Goal: Information Seeking & Learning: Learn about a topic

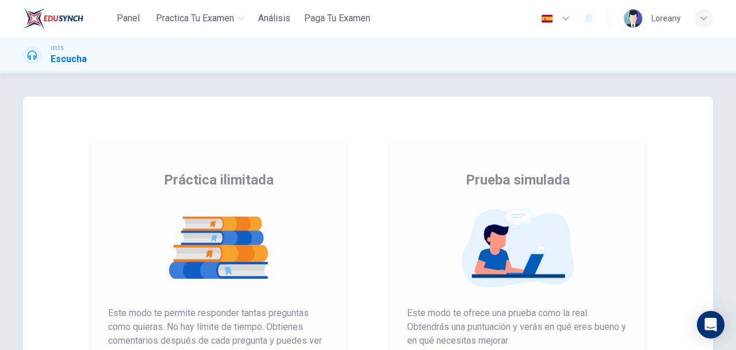
click at [735, 148] on div "Práctica ilimitada Prueba simulada Práctica ilimitada Este modo te permite resp…" at bounding box center [368, 212] width 736 height 276
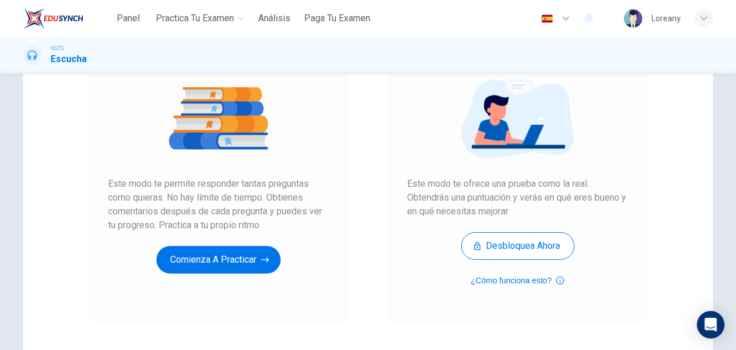
scroll to position [175, 0]
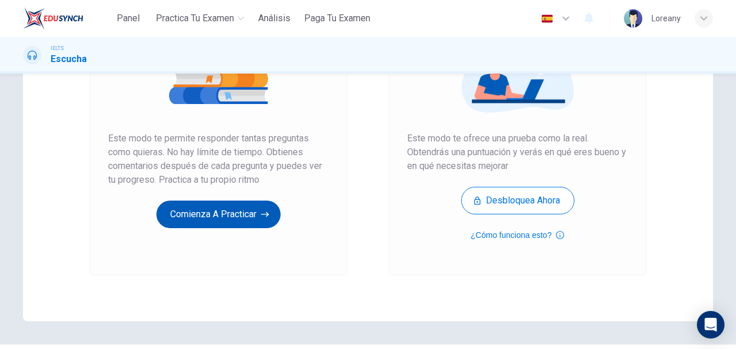
click at [248, 210] on button "Comienza a practicar" at bounding box center [218, 215] width 124 height 28
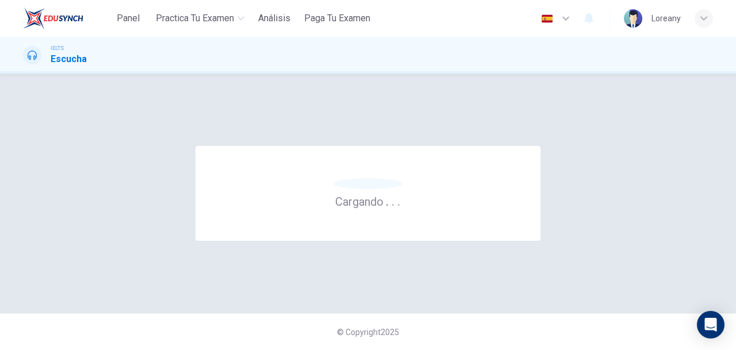
scroll to position [0, 0]
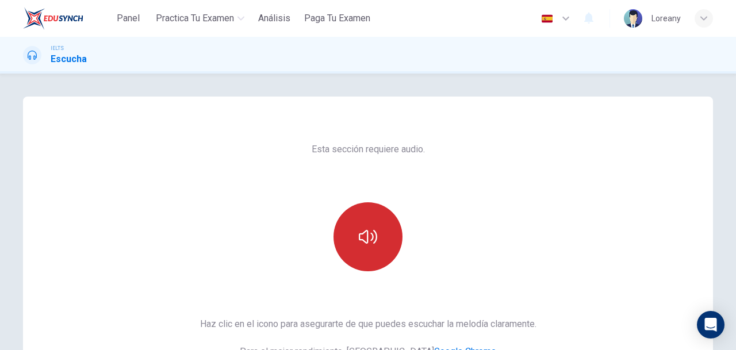
click at [341, 240] on button "button" at bounding box center [367, 236] width 69 height 69
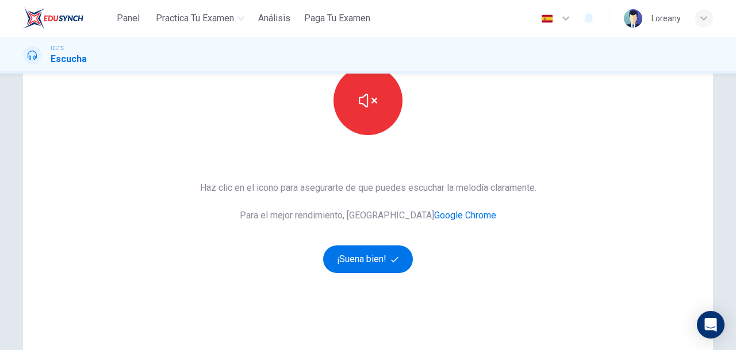
scroll to position [144, 0]
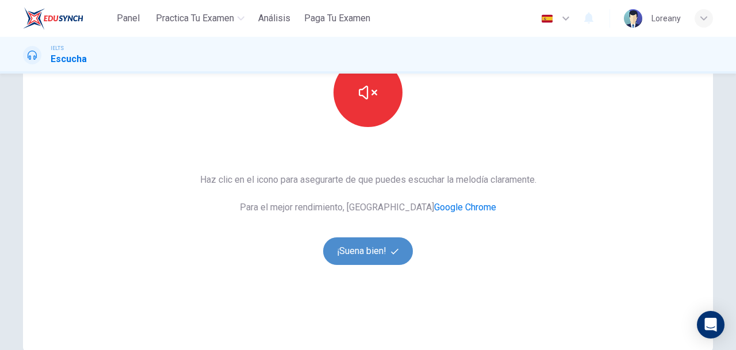
click at [351, 254] on button "¡Suena bien!" at bounding box center [368, 251] width 90 height 28
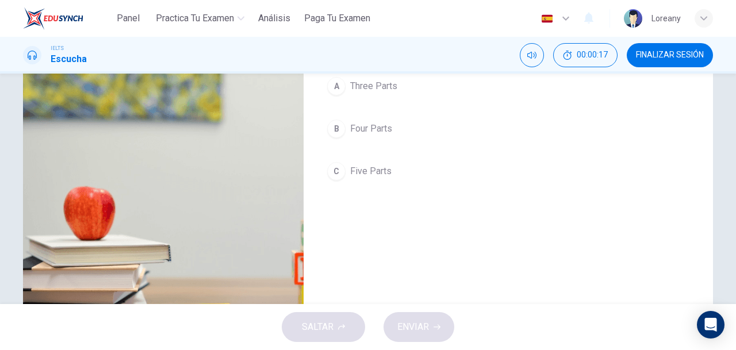
scroll to position [76, 0]
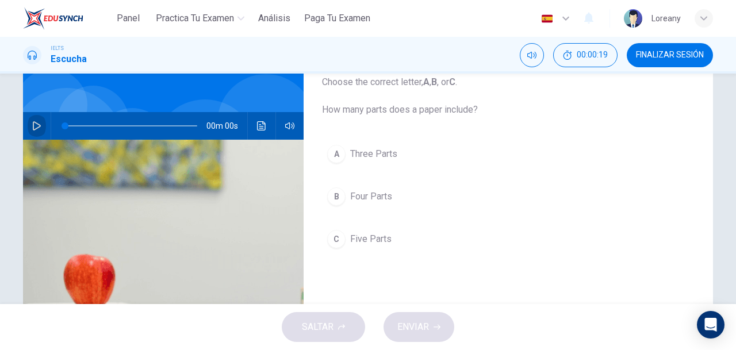
click at [37, 125] on icon "button" at bounding box center [37, 125] width 8 height 9
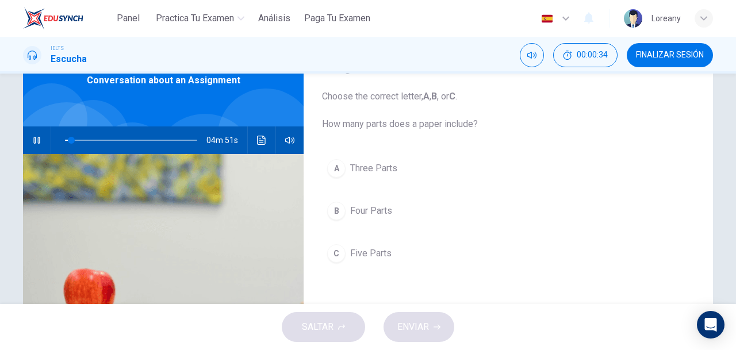
scroll to position [63, 0]
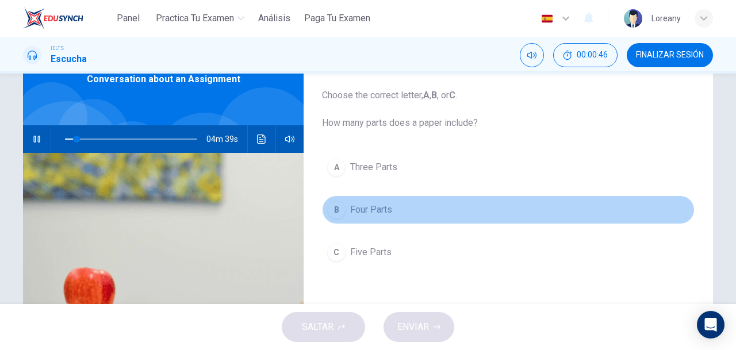
drag, startPoint x: 454, startPoint y: 214, endPoint x: 454, endPoint y: 221, distance: 6.9
click at [454, 221] on button "B Four Parts" at bounding box center [508, 209] width 372 height 29
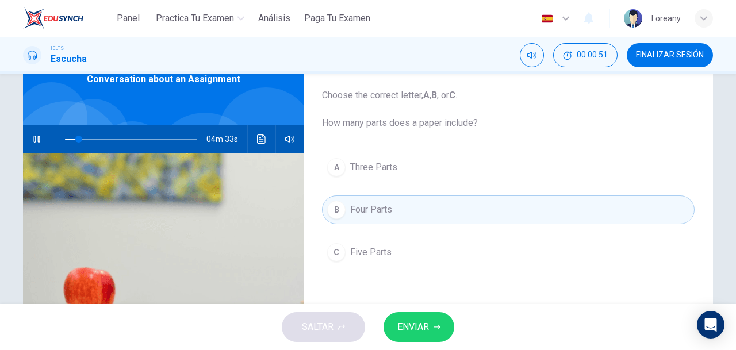
click at [454, 221] on button "B Four Parts" at bounding box center [508, 209] width 372 height 29
click at [378, 208] on span "Four Parts" at bounding box center [371, 210] width 42 height 14
click at [376, 247] on span "Five Parts" at bounding box center [370, 252] width 41 height 14
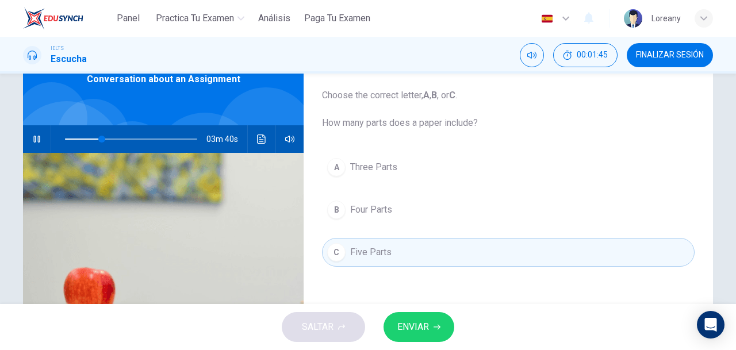
click at [422, 327] on span "ENVIAR" at bounding box center [413, 327] width 32 height 16
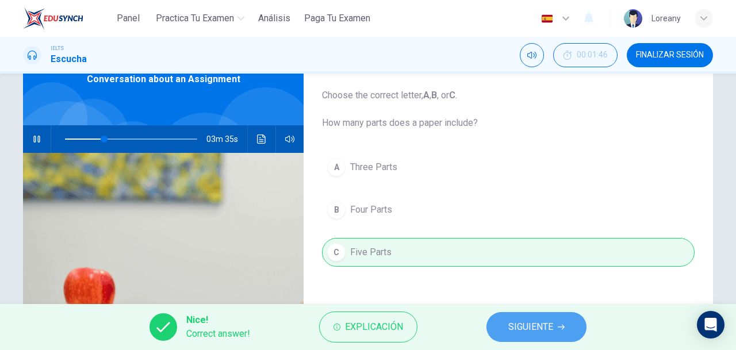
click at [561, 332] on button "SIGUIENTE" at bounding box center [536, 327] width 100 height 30
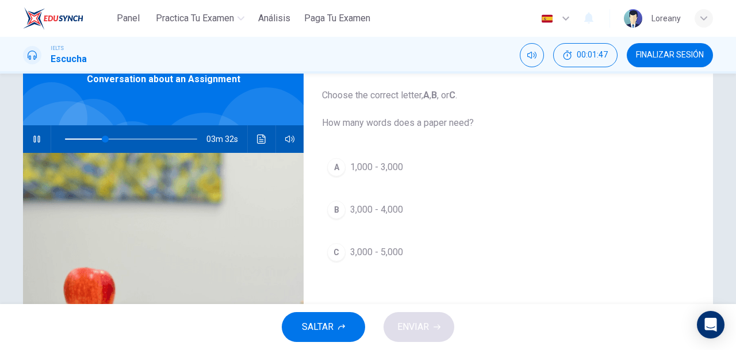
click at [363, 206] on span "3,000 - 4,000" at bounding box center [376, 210] width 53 height 14
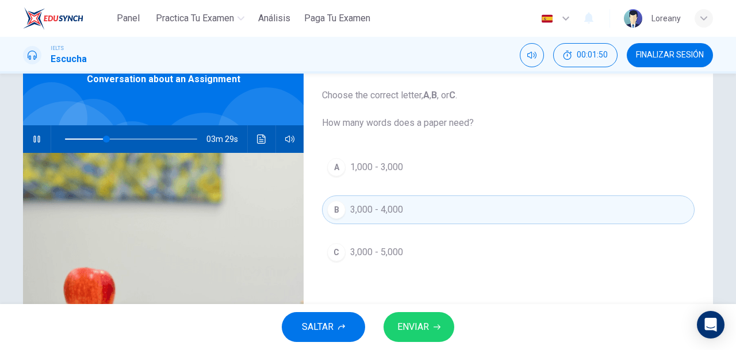
click at [361, 245] on span "3,000 - 5,000" at bounding box center [376, 252] width 53 height 14
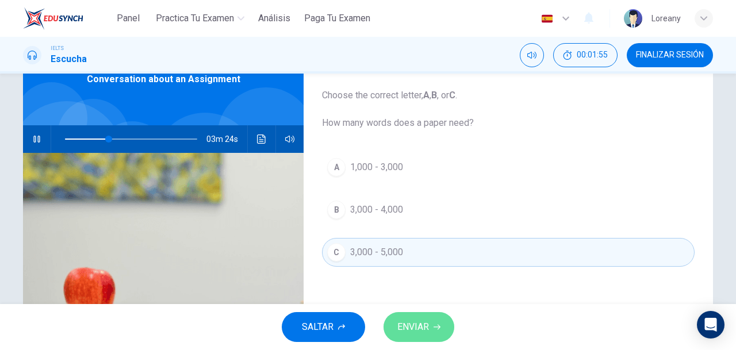
click at [421, 328] on span "ENVIAR" at bounding box center [413, 327] width 32 height 16
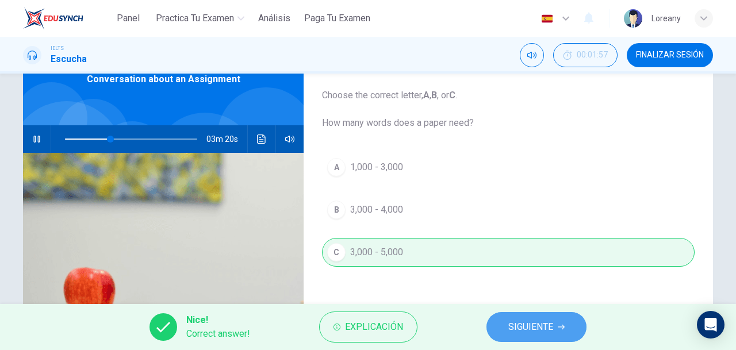
click at [538, 325] on span "SIGUIENTE" at bounding box center [530, 327] width 45 height 16
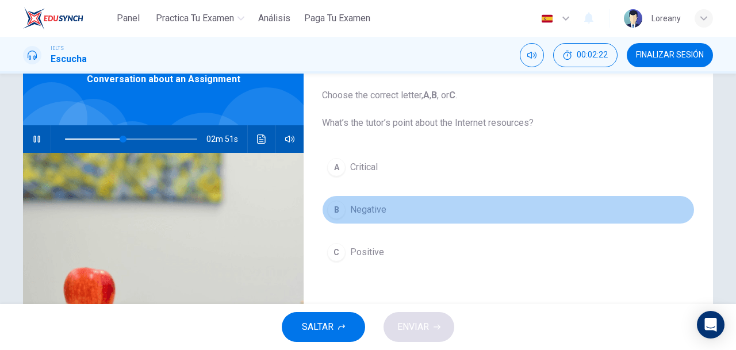
click at [368, 214] on span "Negative" at bounding box center [368, 210] width 36 height 14
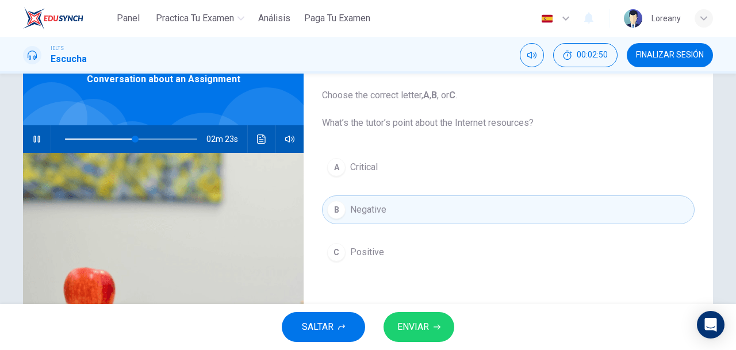
click at [382, 207] on span "Negative" at bounding box center [368, 210] width 36 height 14
click at [417, 321] on span "ENVIAR" at bounding box center [413, 327] width 32 height 16
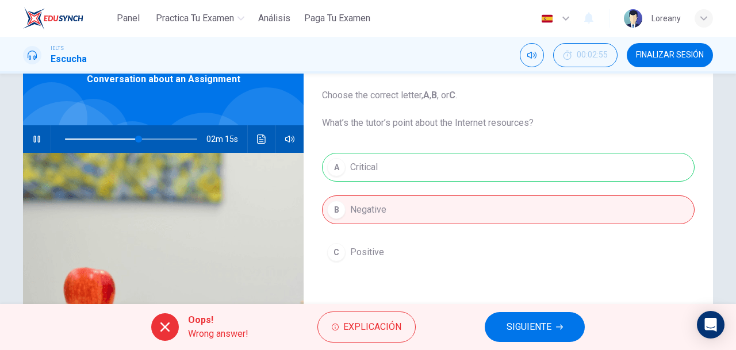
click at [516, 328] on span "SIGUIENTE" at bounding box center [528, 327] width 45 height 16
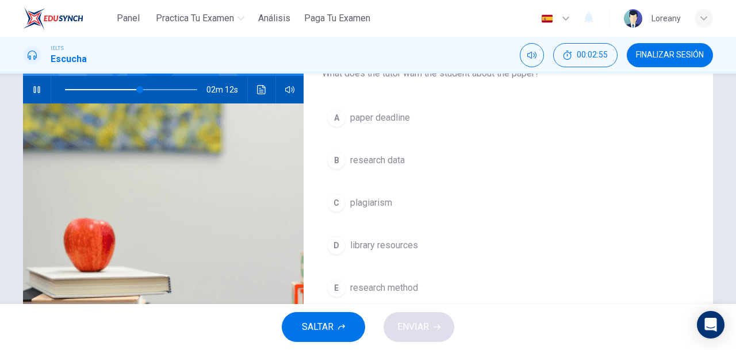
scroll to position [117, 0]
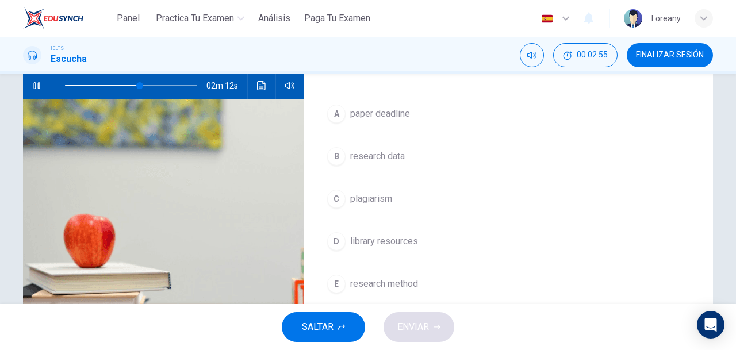
click at [729, 160] on div "Question 4 Choose TWO letters A-E. What does the tutor warn the student about t…" at bounding box center [368, 189] width 736 height 230
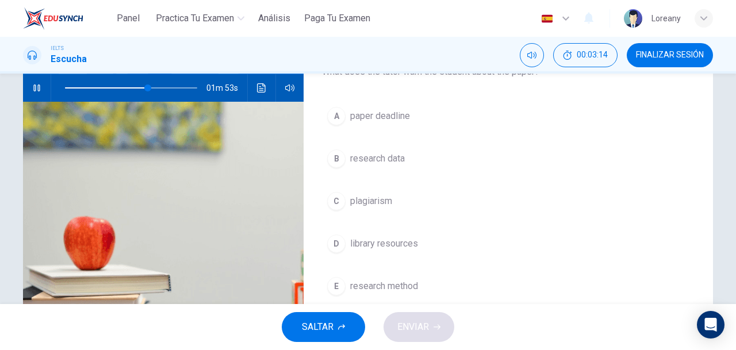
scroll to position [127, 0]
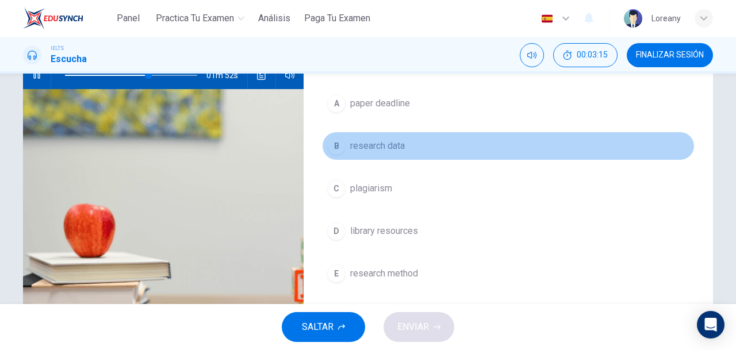
click at [378, 143] on span "research data" at bounding box center [377, 146] width 55 height 14
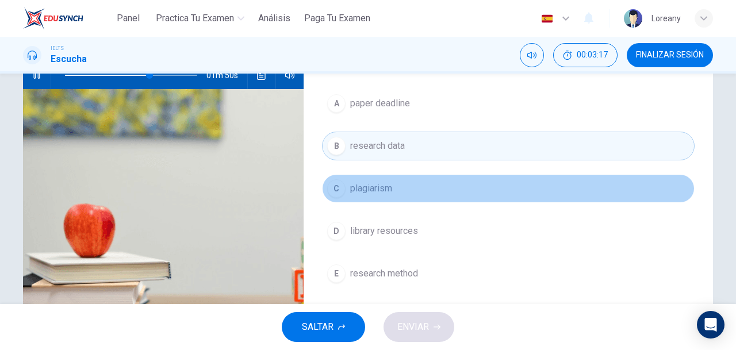
click at [374, 187] on span "plagiarism" at bounding box center [371, 189] width 42 height 14
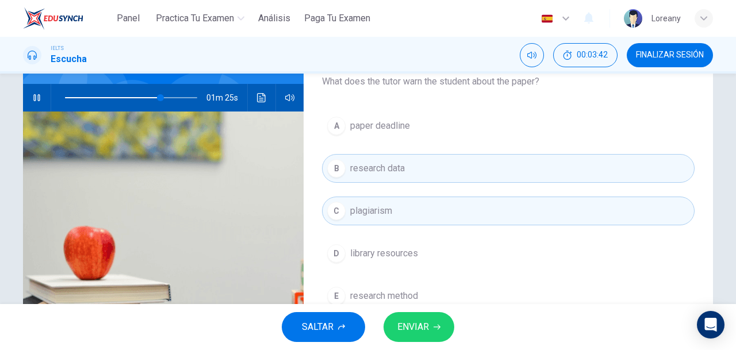
scroll to position [105, 0]
click at [432, 327] on button "ENVIAR" at bounding box center [418, 327] width 71 height 30
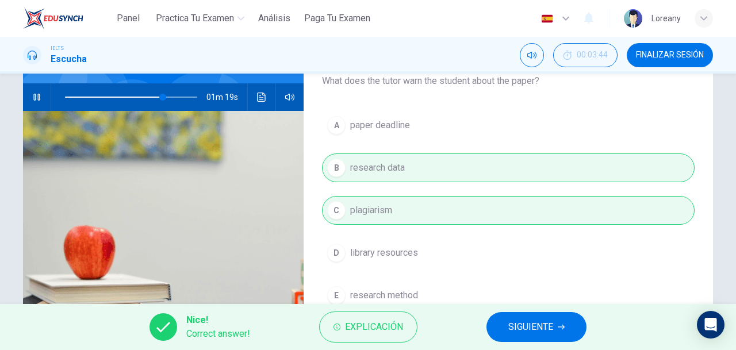
click at [541, 327] on span "SIGUIENTE" at bounding box center [530, 327] width 45 height 16
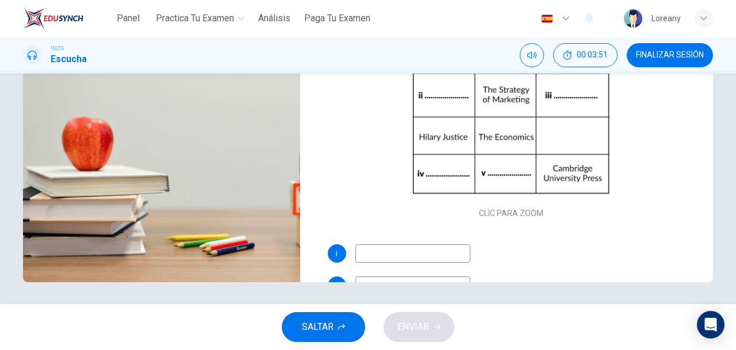
scroll to position [215, 0]
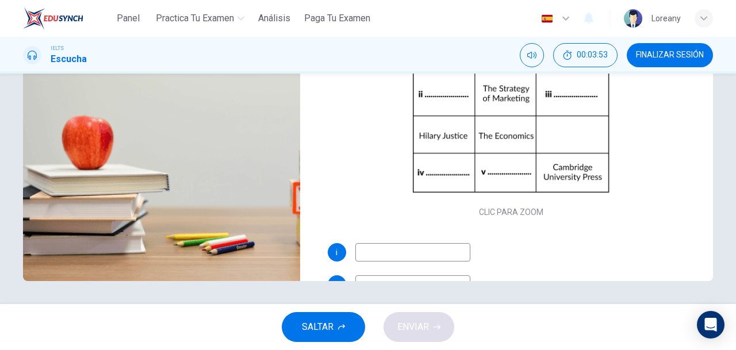
click at [703, 164] on div "Preguntas 5 - 9 Complete the table below. Write NO MORE THAN THREE WORDS AND/OR…" at bounding box center [511, 81] width 404 height 399
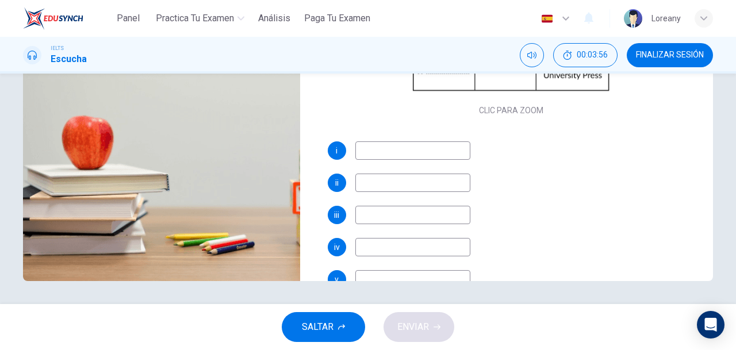
scroll to position [106, 0]
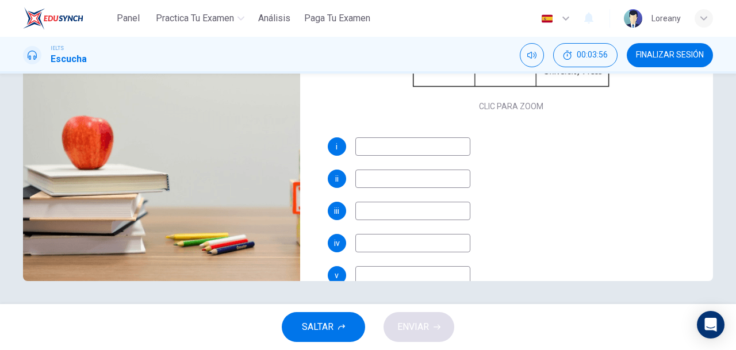
click at [362, 149] on input at bounding box center [412, 146] width 115 height 18
type input "79"
type input "C"
type input "80"
type input "Cl"
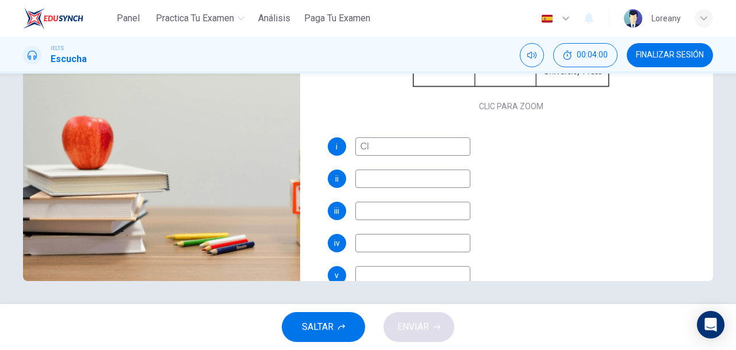
type input "80"
type input "Clo"
type input "80"
type input "Clodl"
type input "80"
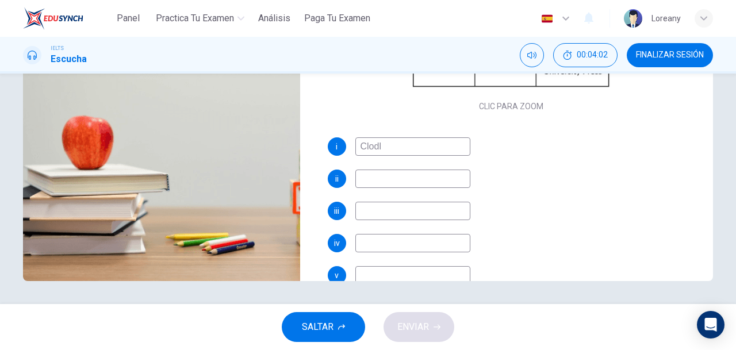
type input "Clodly"
type input "80"
type input "Clodly econo"
type input "81"
type input "Clodly economi"
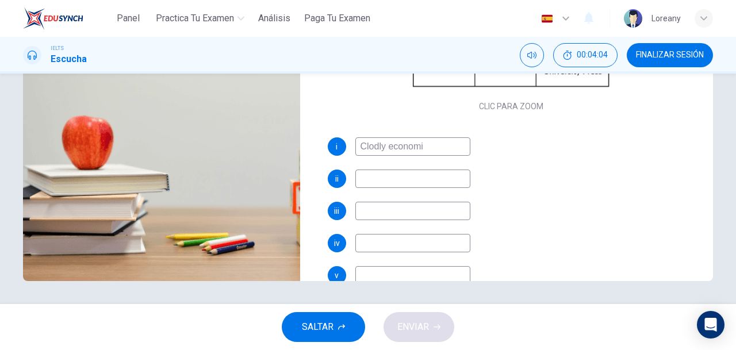
type input "81"
type input "Clodly econom"
type input "81"
type input "Clodly economy"
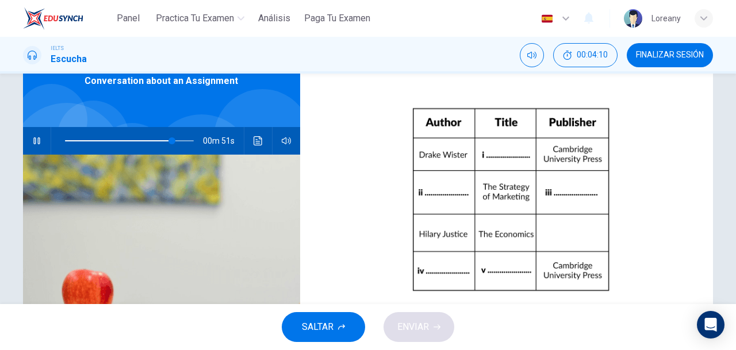
scroll to position [67, 0]
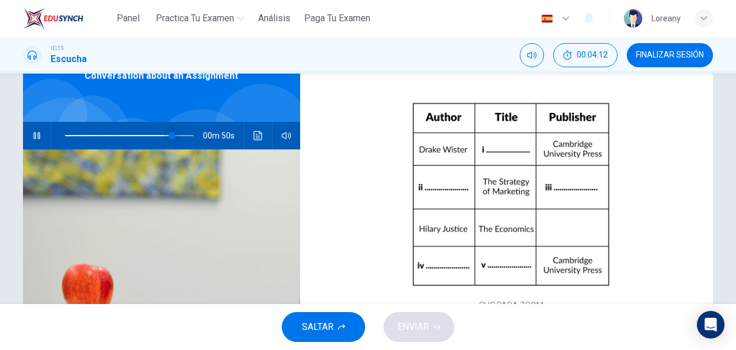
type input "84"
type input "Clodly economy"
click at [169, 135] on span at bounding box center [172, 135] width 7 height 7
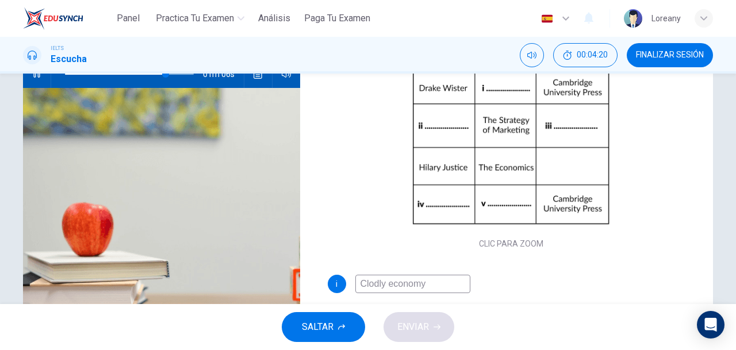
scroll to position [185, 0]
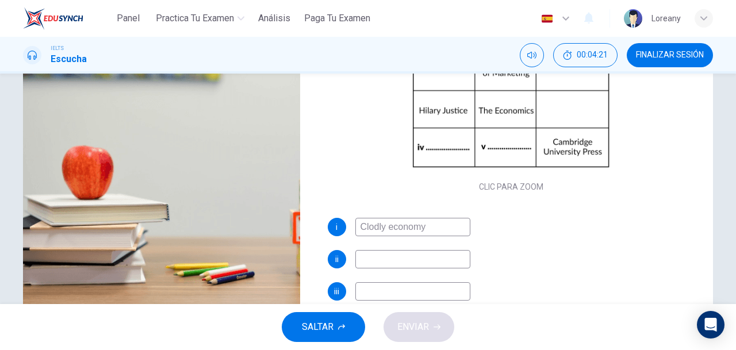
click at [394, 260] on input at bounding box center [412, 259] width 115 height 18
type input "79"
type input "Vict"
type input "79"
type input "Victo"
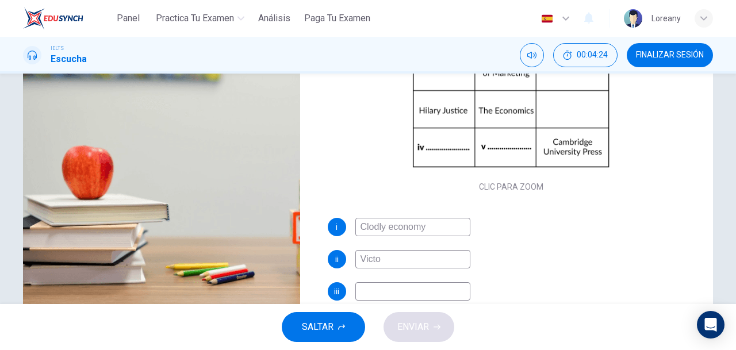
type input "80"
type input "Victoria"
type input "80"
type input "Victoria"
type input "80"
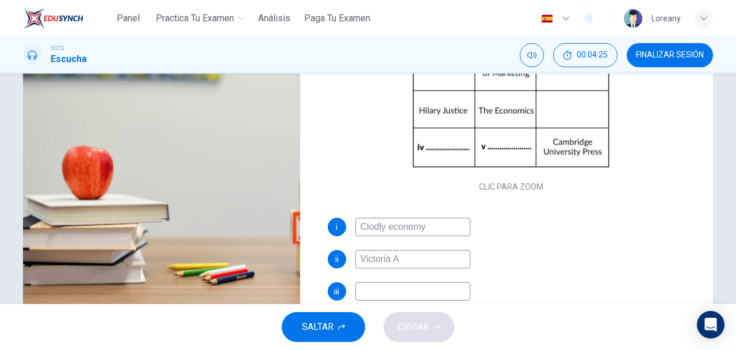
type input "Victoria"
type input "80"
type input "[PERSON_NAME]"
type input "80"
type input "[PERSON_NAME] [PERSON_NAME]"
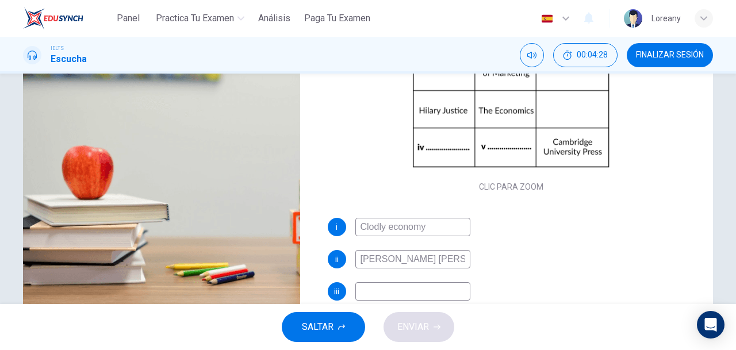
type input "81"
type input "[PERSON_NAME]"
type input "81"
type input "[PERSON_NAME]"
type input "81"
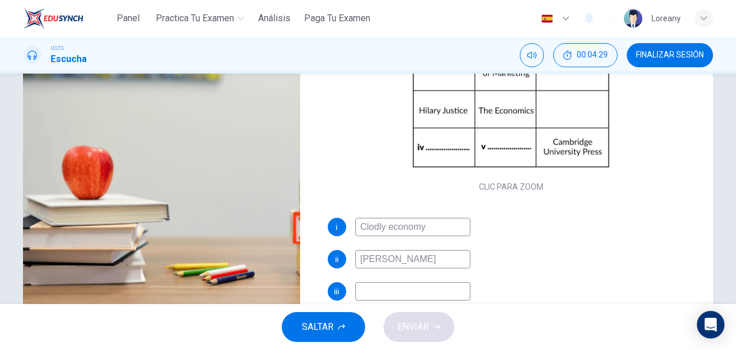
type input "[PERSON_NAME]"
click at [397, 290] on input at bounding box center [412, 291] width 115 height 18
type input "82"
type input "The"
type input "82"
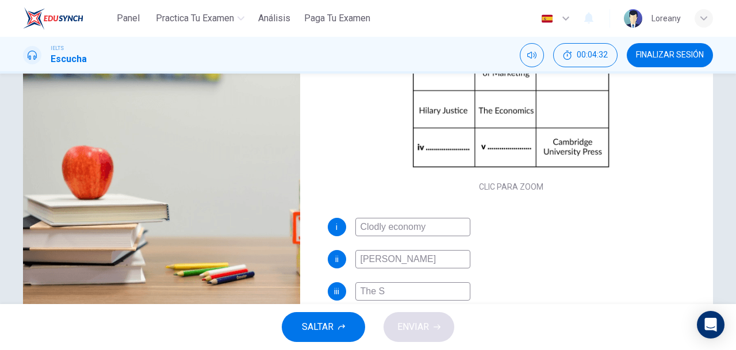
type input "The St"
type input "82"
type input "The Strat"
type input "83"
type input "The Strategy"
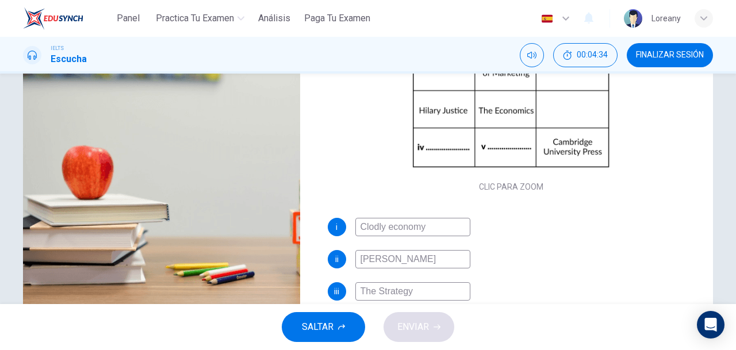
type input "83"
type input "The Strategy of"
type input "83"
type input "The Strategy of M"
type input "83"
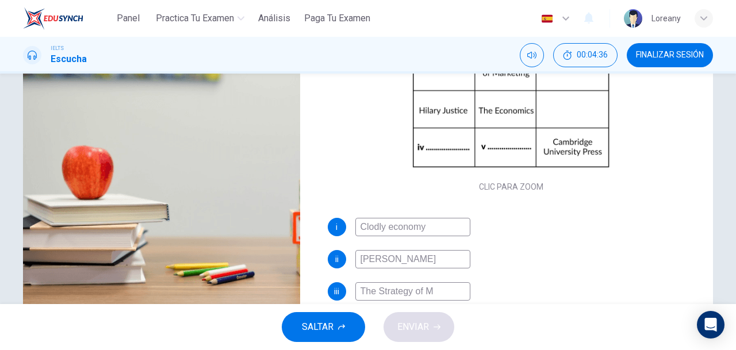
type input "The Strategy of Ma"
type input "84"
type input "The Strategy of Mar"
type input "84"
type input "The Strategy of Marketi"
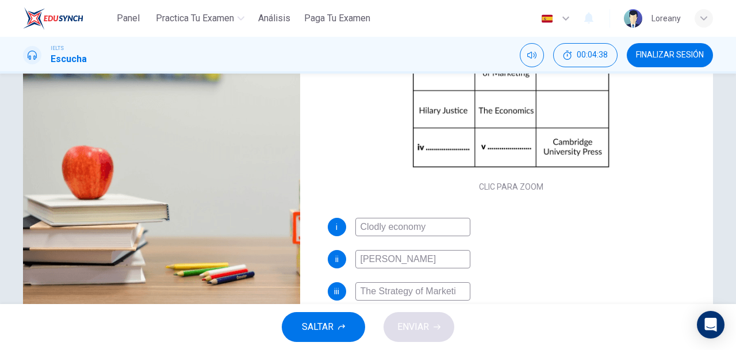
type input "84"
type input "The Strategy of Marketing"
type input "85"
type input "The Strategy of Marketing"
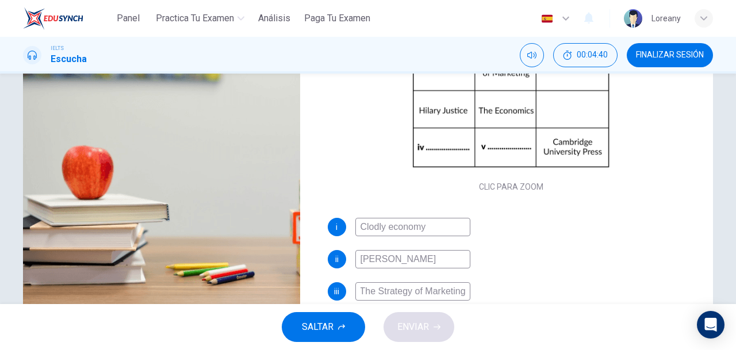
scroll to position [0, 0]
drag, startPoint x: 703, startPoint y: 166, endPoint x: 712, endPoint y: 127, distance: 40.0
click at [712, 127] on div "Preguntas 5 - 9 Complete the table below. Write NO MORE THAN THREE WORDS AND/OR…" at bounding box center [368, 110] width 726 height 399
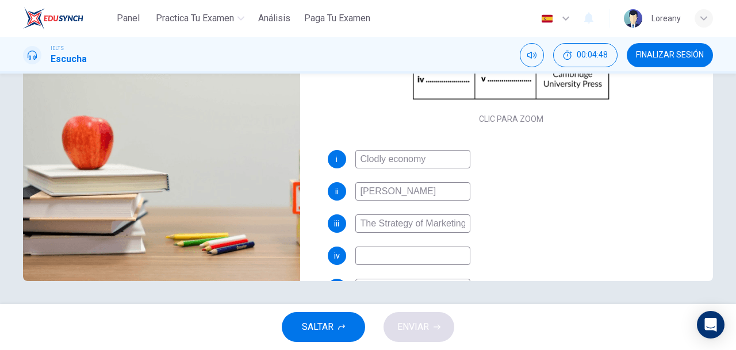
scroll to position [132, 0]
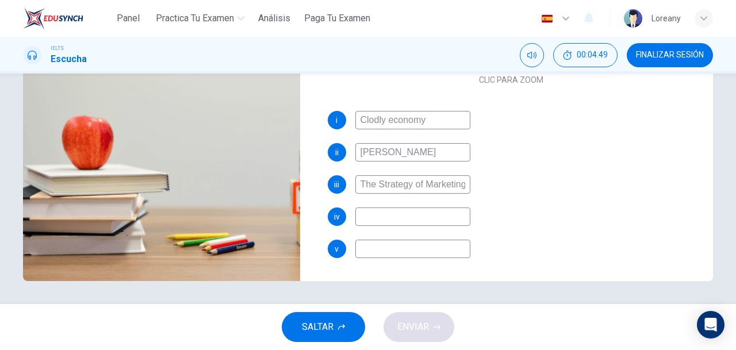
click at [436, 217] on input at bounding box center [412, 216] width 115 height 18
type input "88"
type input "O"
type input "88"
type input "Oxf"
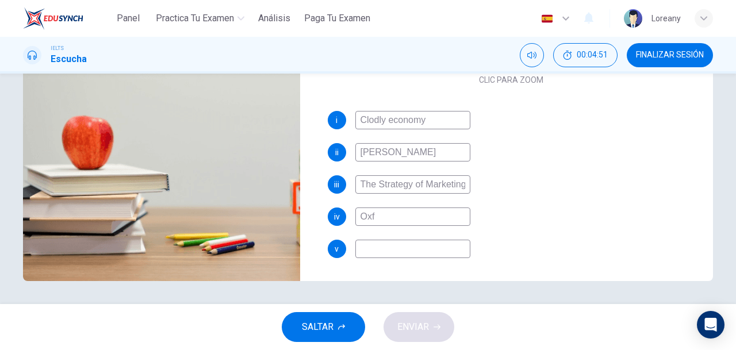
type input "88"
type input "Oxfor"
type input "89"
type input "[GEOGRAPHIC_DATA]"
type input "89"
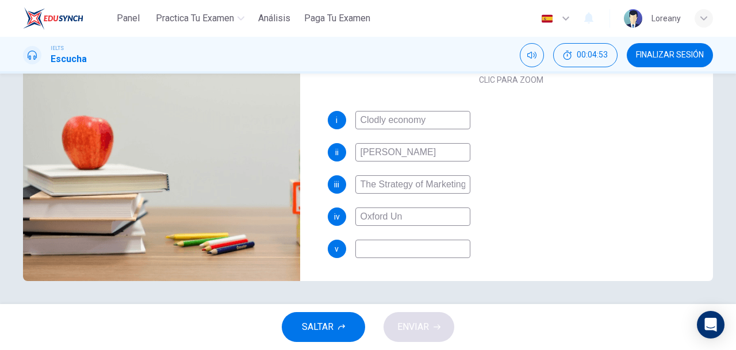
type input "Oxford Uni"
type input "90"
type input "[GEOGRAPHIC_DATA]"
type input "90"
type input "Oxford Unive"
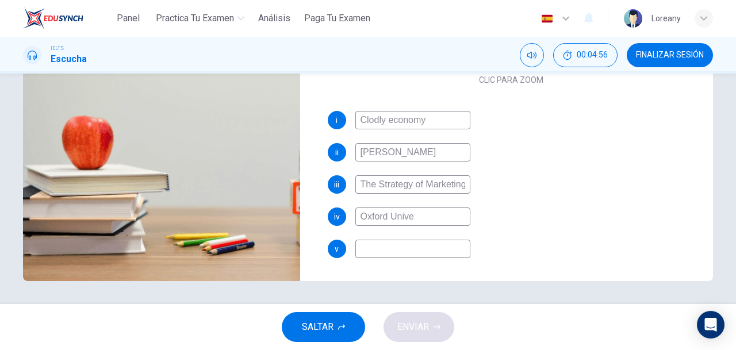
type input "90"
type input "Oxford Univer"
type input "90"
type input "[GEOGRAPHIC_DATA]"
type input "91"
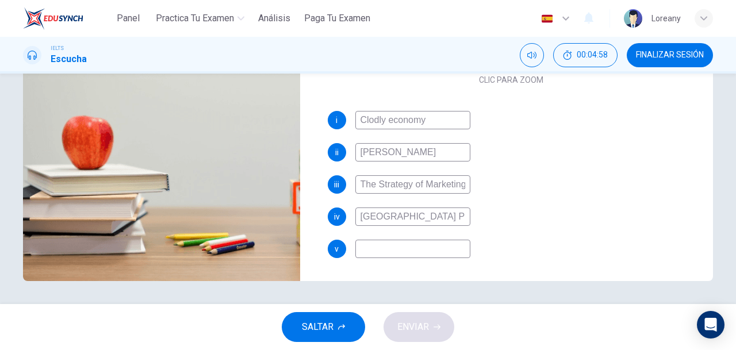
type input "[GEOGRAPHIC_DATA] PRE"
type input "91"
type input "[GEOGRAPHIC_DATA] P"
type input "91"
type input "Oxford University Pres"
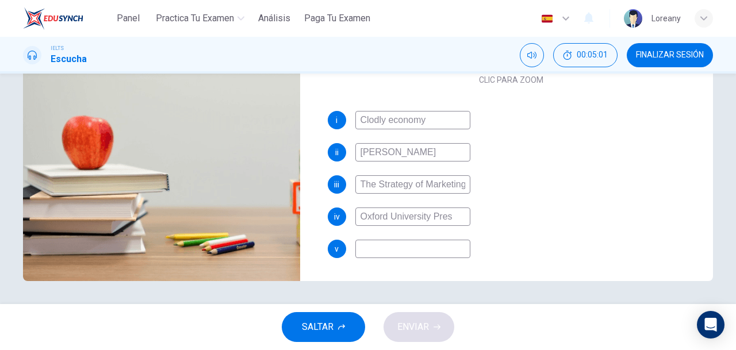
type input "92"
type input "Oxford University Press"
type input "92"
type input "Oxford University Press"
type input "92"
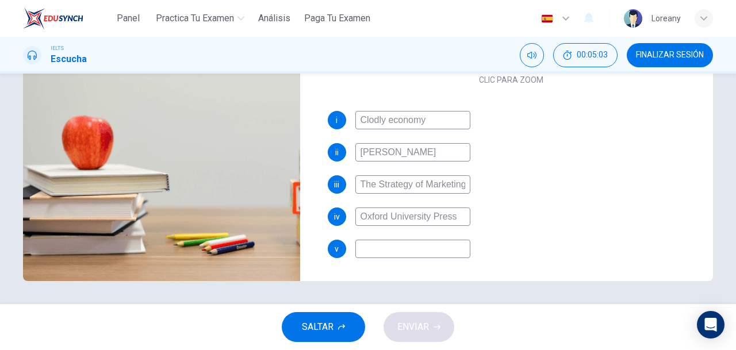
click at [389, 255] on input at bounding box center [412, 249] width 115 height 18
type input "H"
type input "92"
type input "Ha"
type input "93"
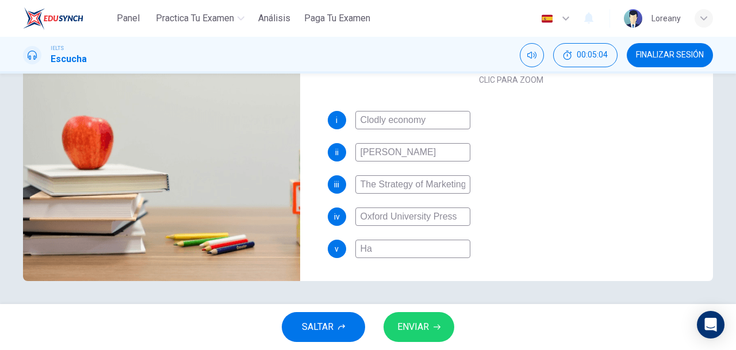
type input "[PERSON_NAME]"
type input "93"
type input "[PERSON_NAME]"
type input "93"
type input "[PERSON_NAME]"
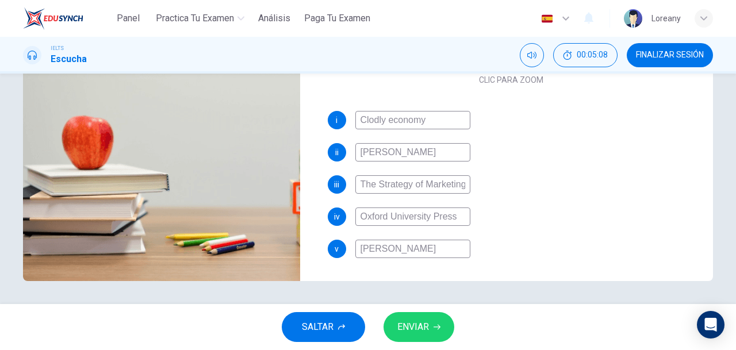
click at [360, 247] on input "[PERSON_NAME]" at bounding box center [412, 249] width 115 height 18
type input "94"
type input "WHanne"
type input "94"
type input "WilliHanne"
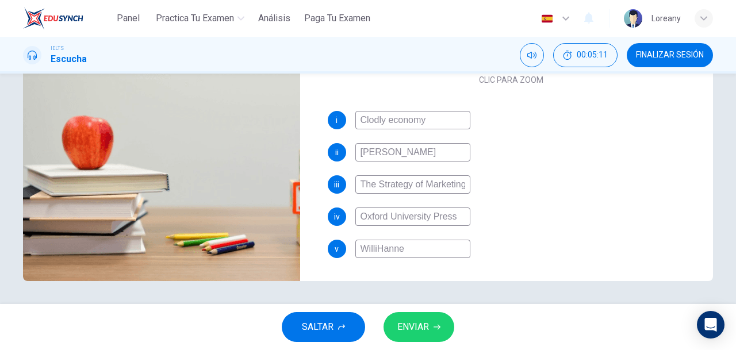
type input "94"
type input "WilliaHanne"
type input "94"
type input "[PERSON_NAME]"
click at [411, 247] on input "[PERSON_NAME]" at bounding box center [412, 249] width 115 height 18
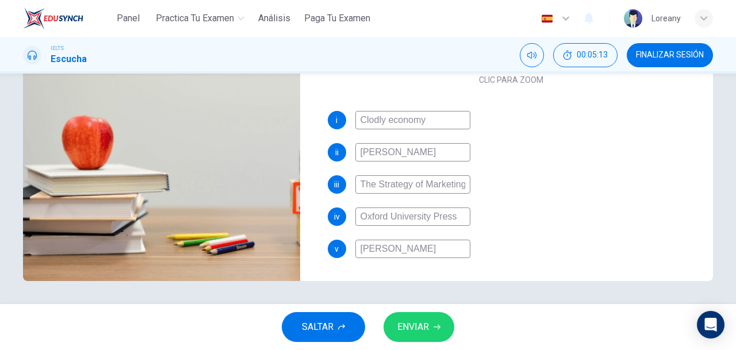
click at [429, 251] on input "[PERSON_NAME]" at bounding box center [412, 249] width 115 height 18
type input "96"
type input "[PERSON_NAME]"
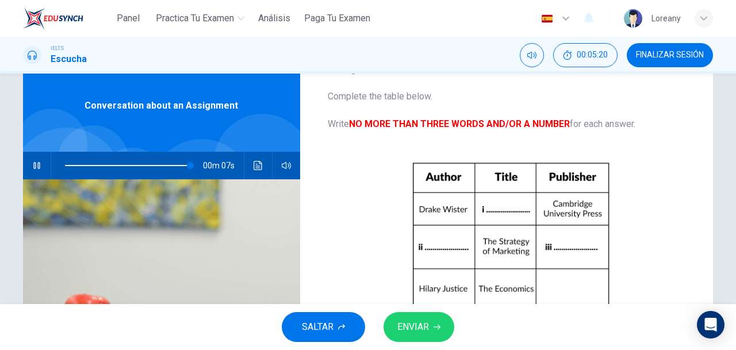
scroll to position [0, 0]
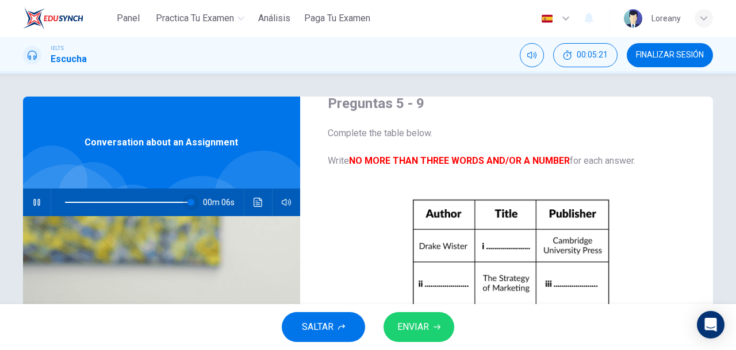
type input "98"
type input "[PERSON_NAME]"
click at [188, 202] on span at bounding box center [191, 202] width 7 height 7
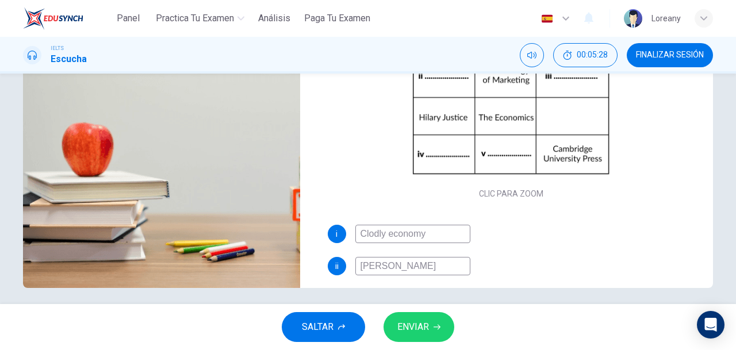
scroll to position [214, 0]
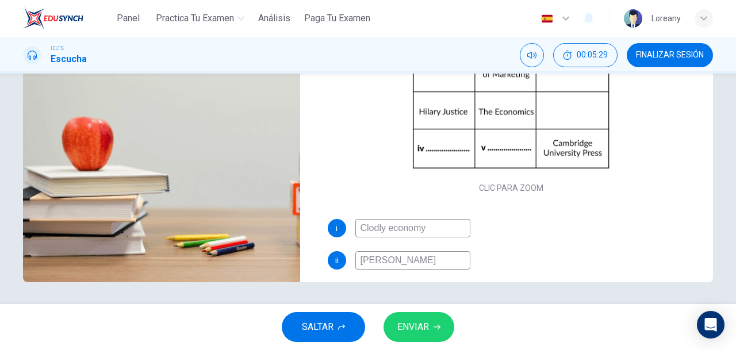
click at [372, 230] on input "Clodly economy" at bounding box center [412, 228] width 115 height 18
type input "97"
type input "Cloudly economy"
type input "99"
click at [397, 227] on input "Cloudly economy" at bounding box center [412, 228] width 115 height 18
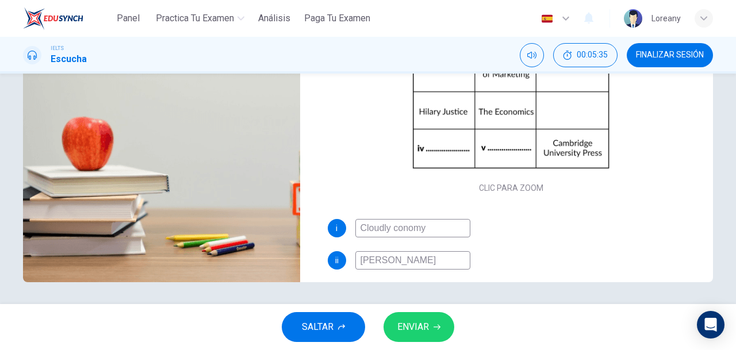
type input "Cloudly Economy"
type input "100"
type input "Cloudly Economy"
click at [413, 330] on span "ENVIAR" at bounding box center [413, 327] width 32 height 16
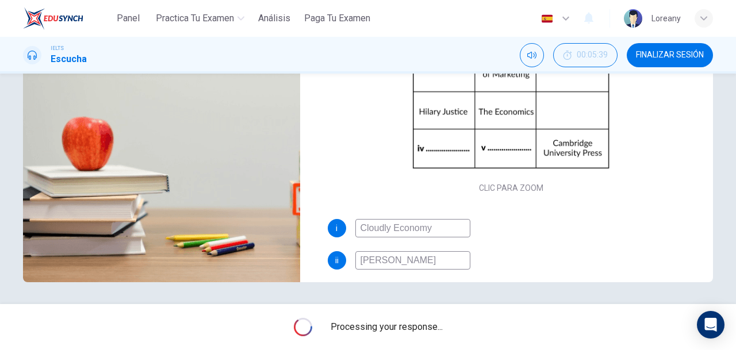
type input "0"
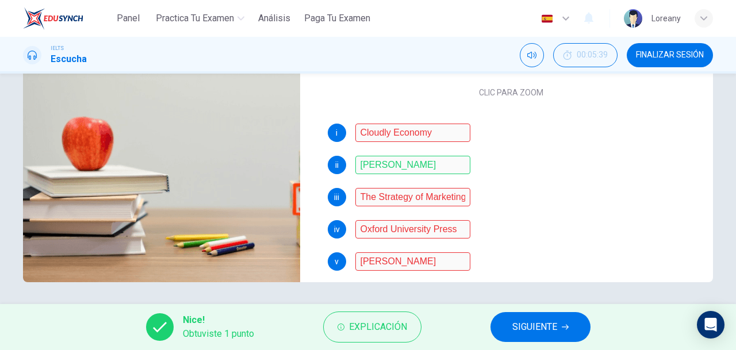
scroll to position [132, 0]
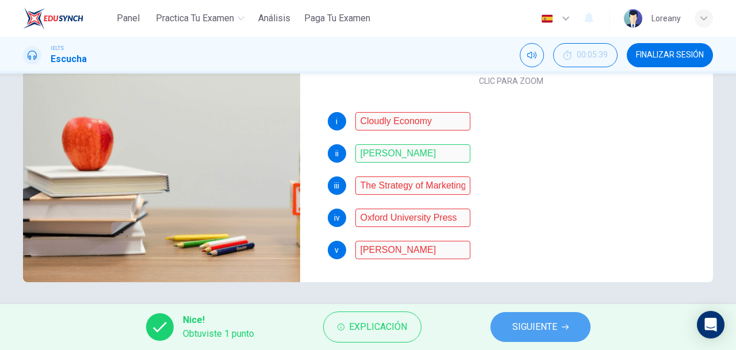
click at [568, 320] on button "SIGUIENTE" at bounding box center [540, 327] width 100 height 30
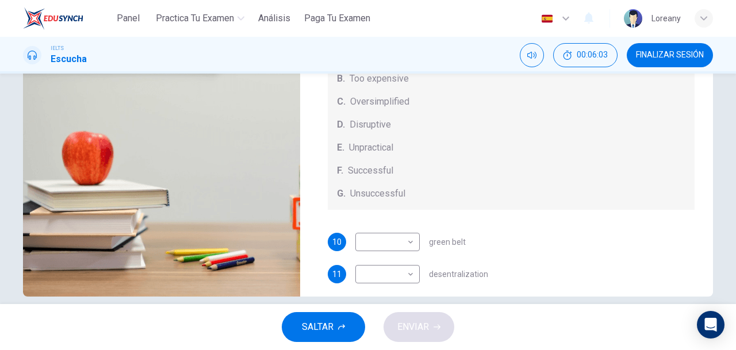
scroll to position [215, 0]
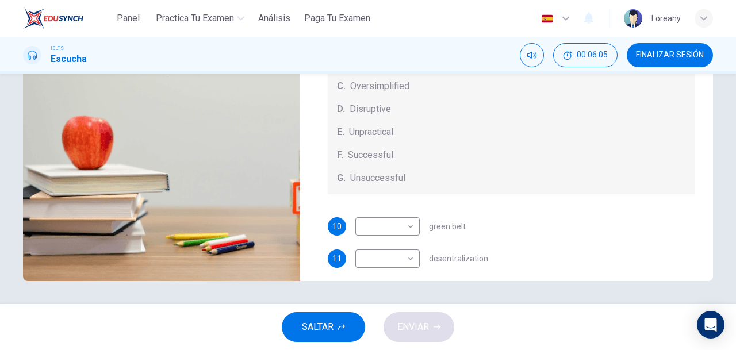
drag, startPoint x: 703, startPoint y: 168, endPoint x: 705, endPoint y: 216, distance: 47.1
click at [705, 216] on div "Preguntas 10 - 14 How do the speakers describe the green urban planning options…" at bounding box center [511, 81] width 404 height 399
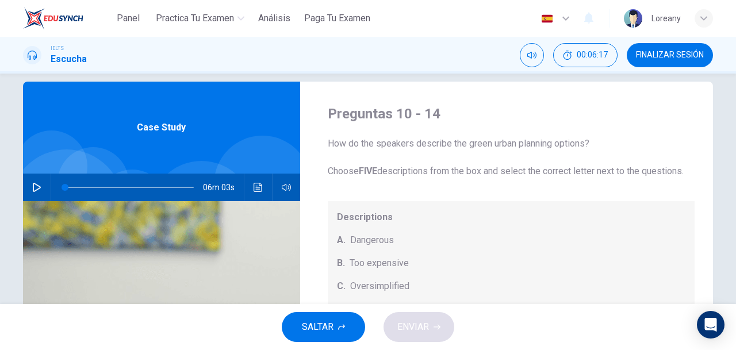
scroll to position [0, 0]
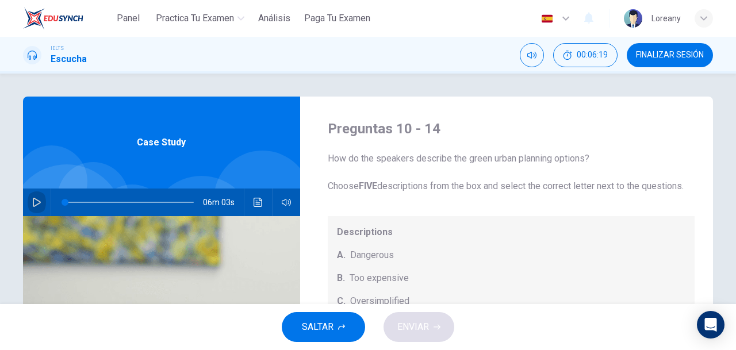
click at [36, 204] on icon "button" at bounding box center [36, 202] width 9 height 9
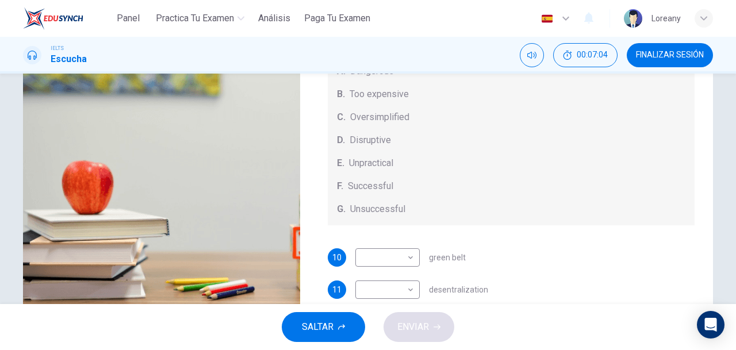
scroll to position [7, 0]
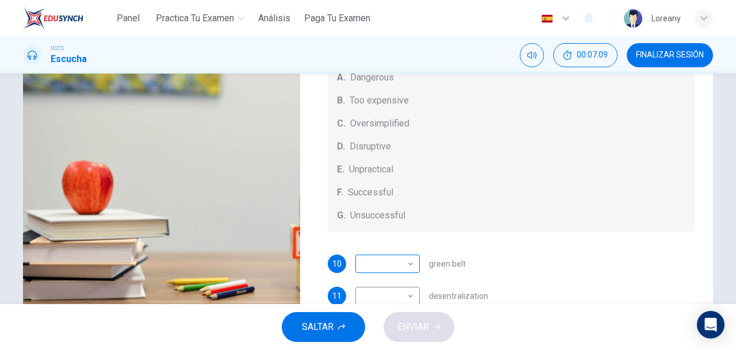
click at [405, 278] on body "Panel Practica tu examen Análisis Paga Tu Examen Español es ​ Loreany IELTS Esc…" at bounding box center [368, 175] width 736 height 350
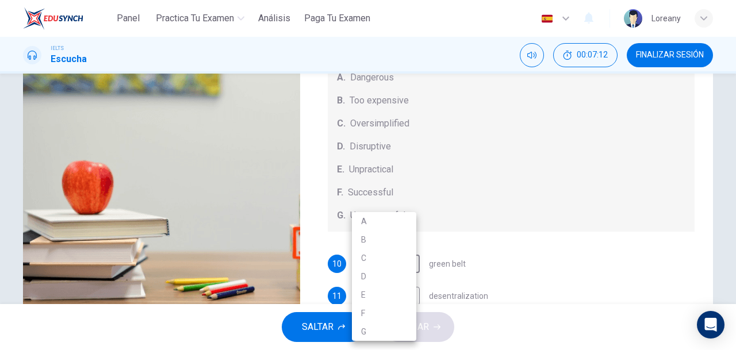
type input "14"
click at [384, 310] on li "F" at bounding box center [384, 313] width 64 height 18
type input "F"
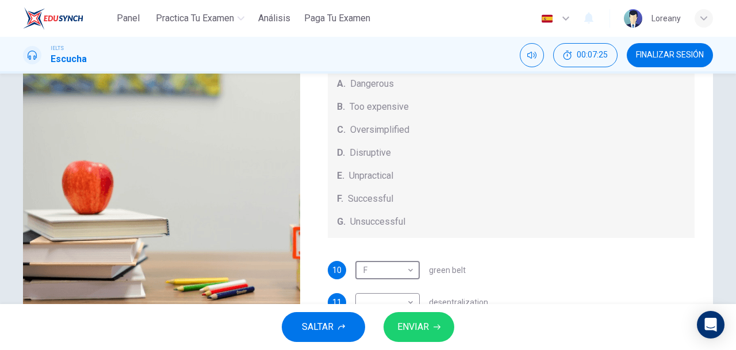
scroll to position [0, 0]
click at [407, 282] on body "Panel Practica tu examen Análisis Paga Tu Examen Español es ​ Loreany IELTS Esc…" at bounding box center [368, 175] width 736 height 350
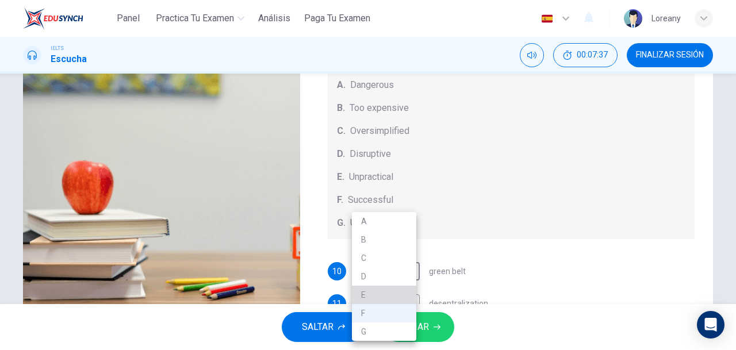
type input "21"
click at [375, 297] on li "E" at bounding box center [384, 295] width 64 height 18
type input "E"
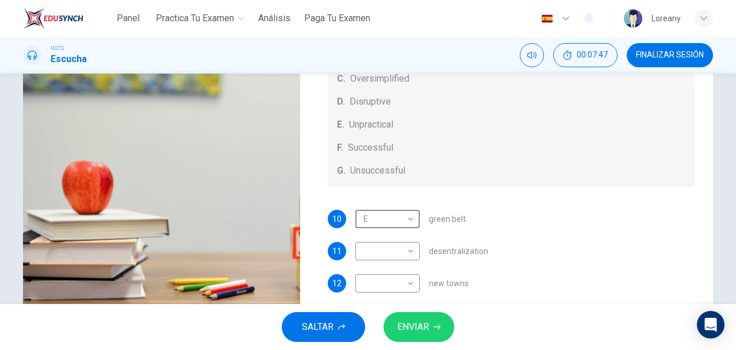
scroll to position [53, 0]
click at [367, 231] on body "Panel Practica tu examen Análisis Paga Tu Examen Español es ​ Loreany IELTS Esc…" at bounding box center [368, 175] width 736 height 350
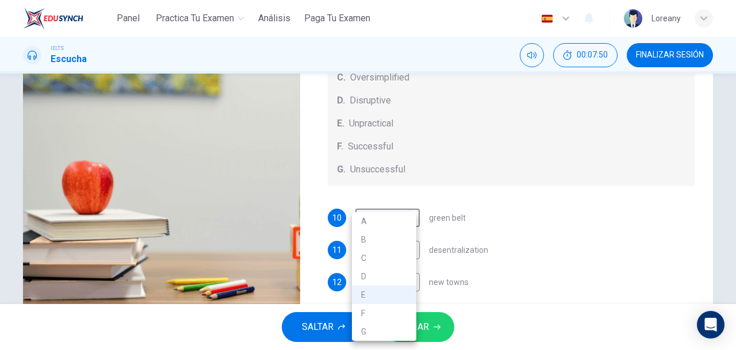
type input "25"
click at [373, 266] on li "C" at bounding box center [384, 258] width 64 height 18
type input "C"
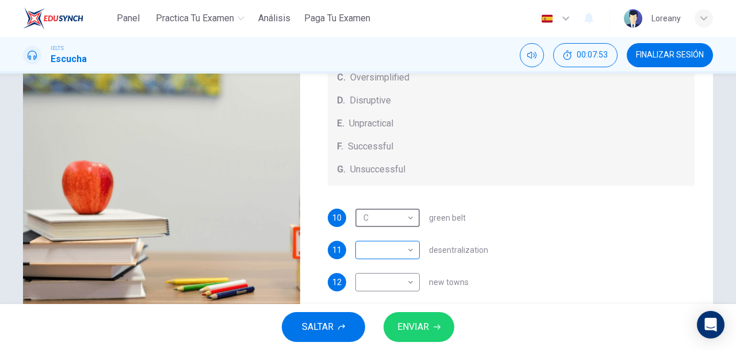
click at [406, 261] on body "Panel Practica tu examen Análisis Paga Tu Examen Español es ​ Loreany IELTS Esc…" at bounding box center [368, 175] width 736 height 350
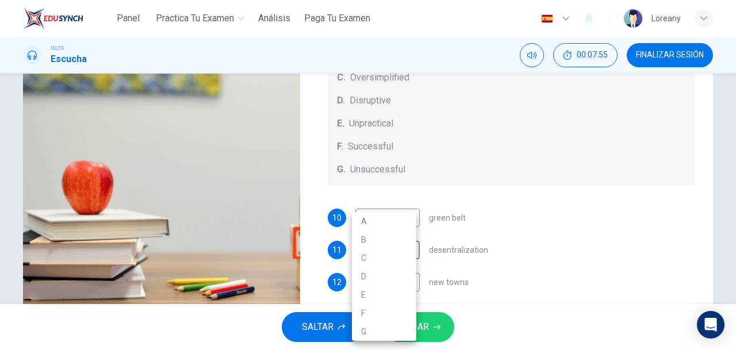
type input "26"
click at [375, 297] on li "E" at bounding box center [384, 295] width 64 height 18
type input "E"
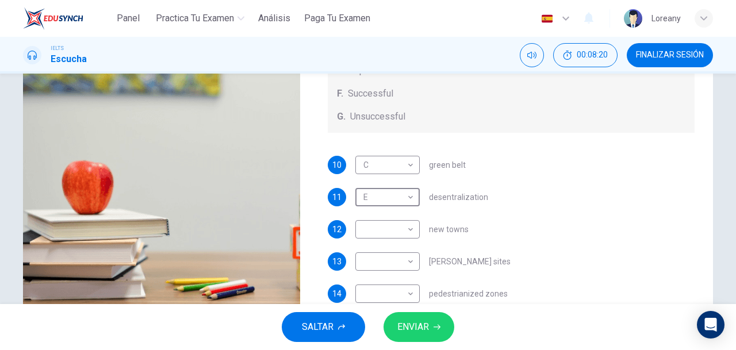
scroll to position [120, 0]
click at [409, 232] on body "Panel Practica tu examen Análisis Paga Tu Examen Español es ​ Loreany IELTS Esc…" at bounding box center [368, 175] width 736 height 350
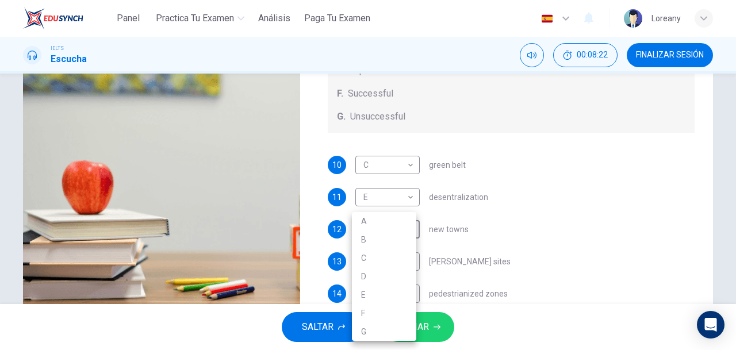
type input "34"
click at [375, 332] on li "G" at bounding box center [384, 331] width 64 height 18
type input "G"
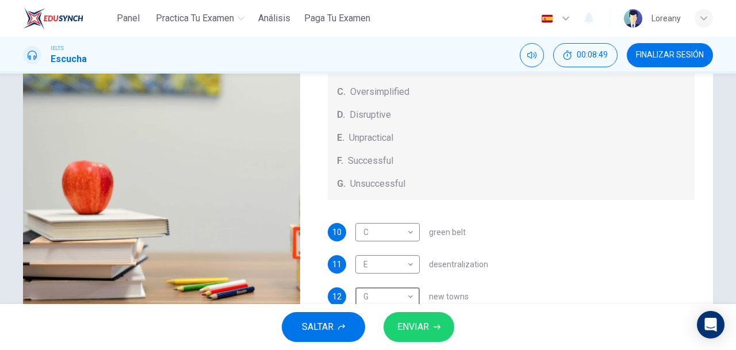
scroll to position [91, 0]
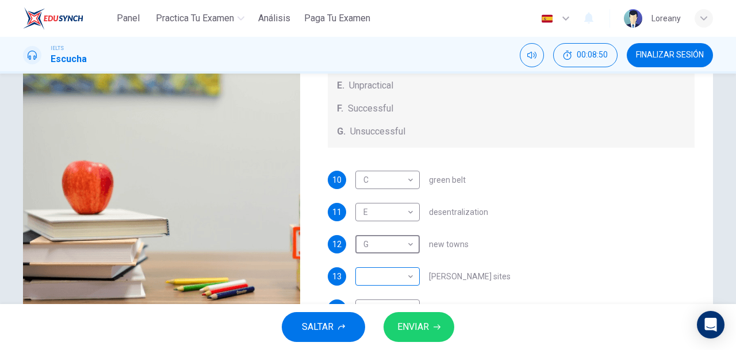
click at [391, 284] on body "Panel Practica tu examen Análisis Paga Tu Examen Español es ​ Loreany IELTS Esc…" at bounding box center [368, 175] width 736 height 350
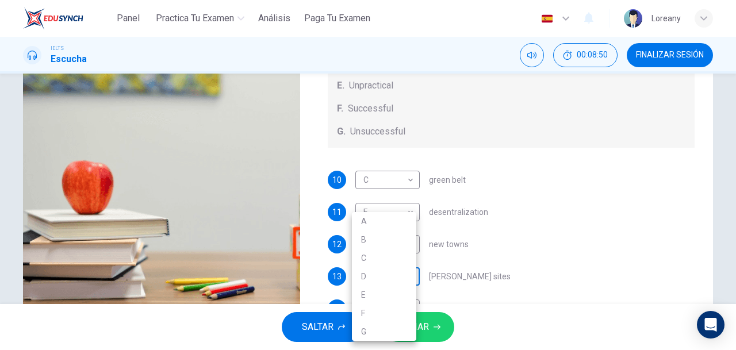
scroll to position [172, 0]
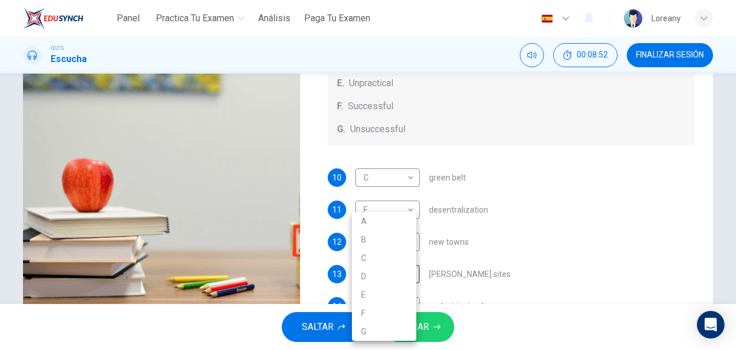
type input "42"
click at [371, 273] on li "D" at bounding box center [384, 276] width 64 height 18
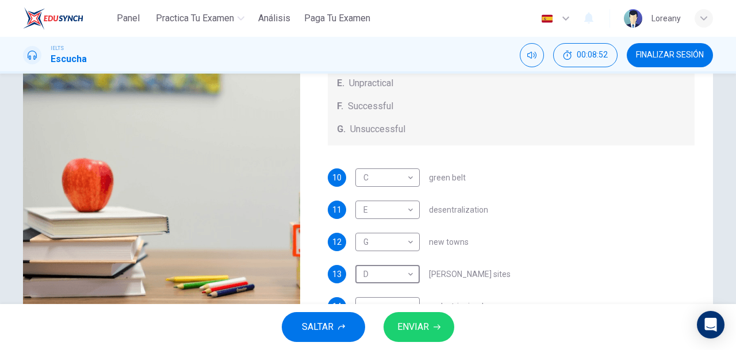
type input "D"
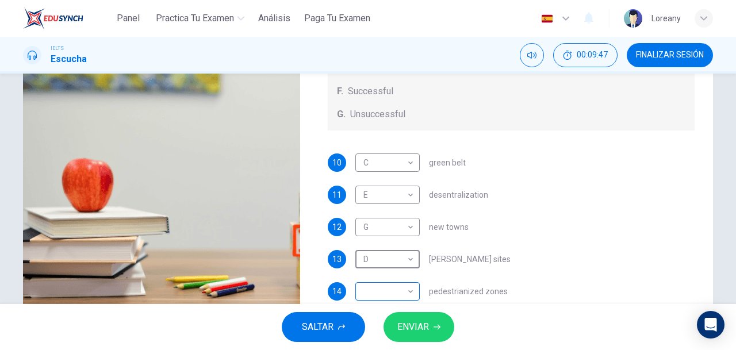
click at [407, 293] on body "Panel Practica tu examen Análisis Paga Tu Examen Español es ​ Loreany IELTS Esc…" at bounding box center [368, 175] width 736 height 350
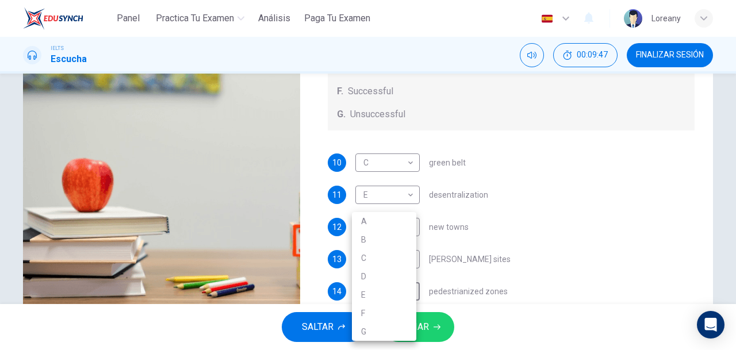
scroll to position [176, 0]
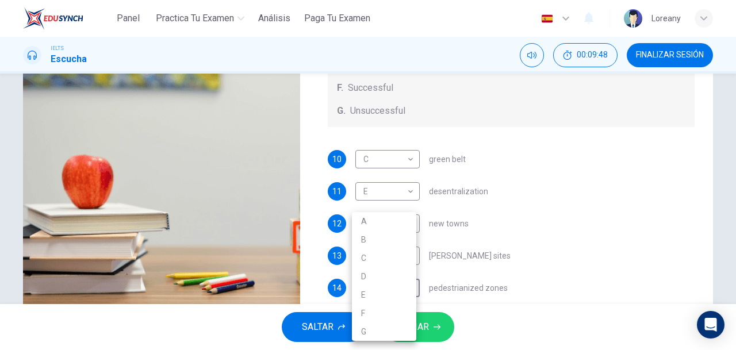
type input "57"
click at [391, 219] on li "A" at bounding box center [384, 221] width 64 height 18
type input "A"
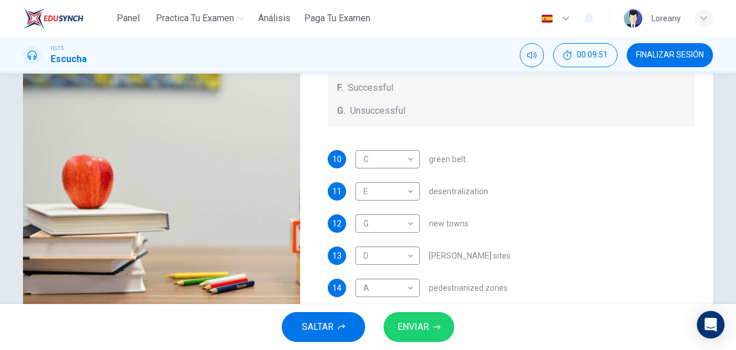
drag, startPoint x: 703, startPoint y: 179, endPoint x: 715, endPoint y: 101, distance: 79.0
click at [715, 101] on div "Preguntas 10 - 14 How do the speakers describe the green urban planning options…" at bounding box center [368, 120] width 726 height 399
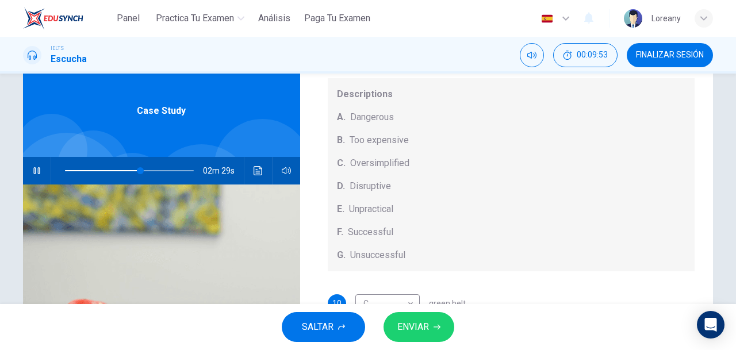
scroll to position [28, 0]
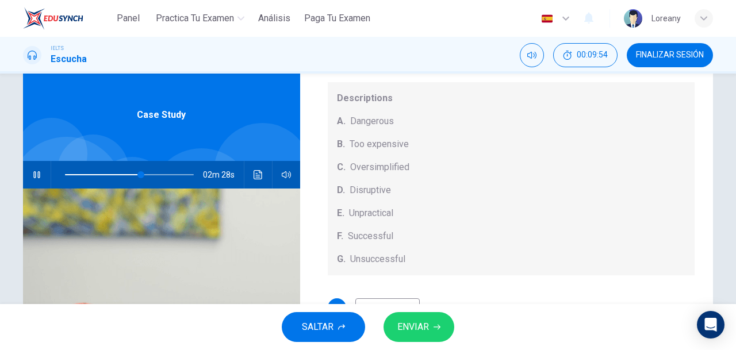
click at [35, 168] on button "button" at bounding box center [37, 175] width 18 height 28
click at [429, 324] on button "ENVIAR" at bounding box center [418, 327] width 71 height 30
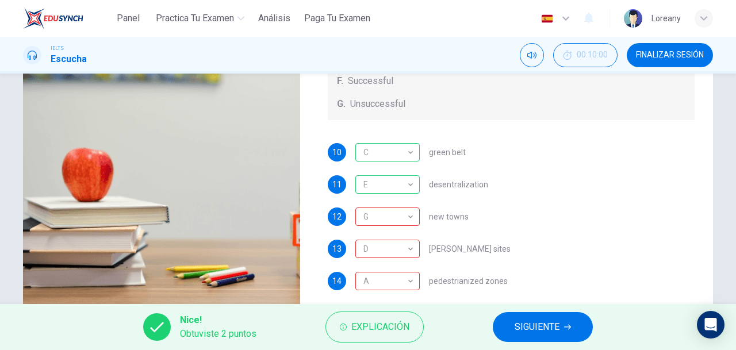
scroll to position [215, 0]
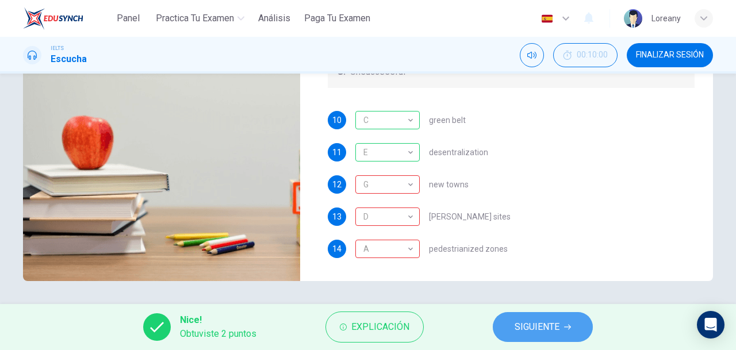
click at [541, 324] on span "SIGUIENTE" at bounding box center [536, 327] width 45 height 16
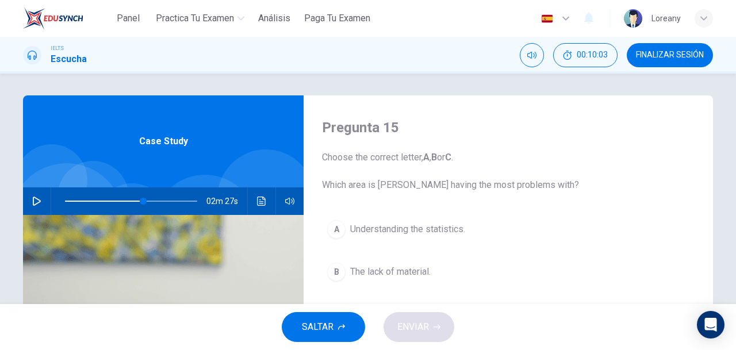
scroll to position [0, 0]
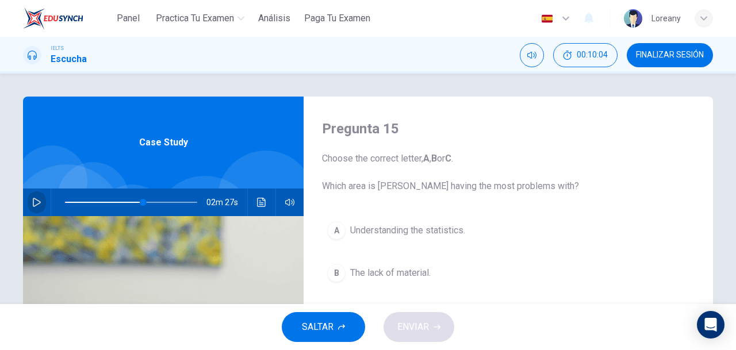
click at [33, 199] on icon "button" at bounding box center [37, 202] width 8 height 9
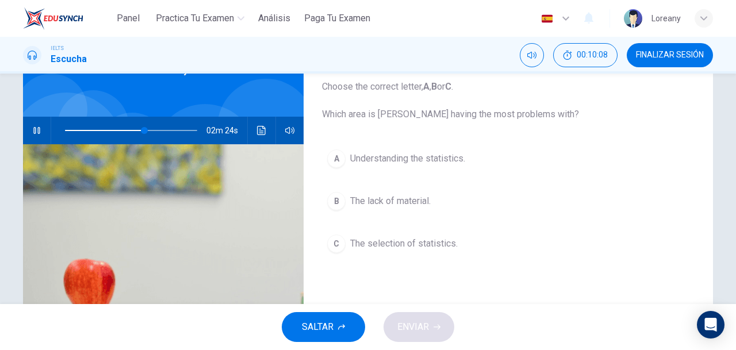
scroll to position [72, 0]
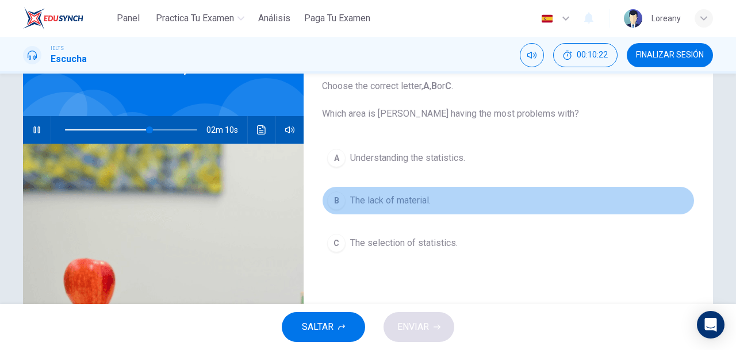
click at [386, 198] on span "The lack of material." at bounding box center [390, 201] width 80 height 14
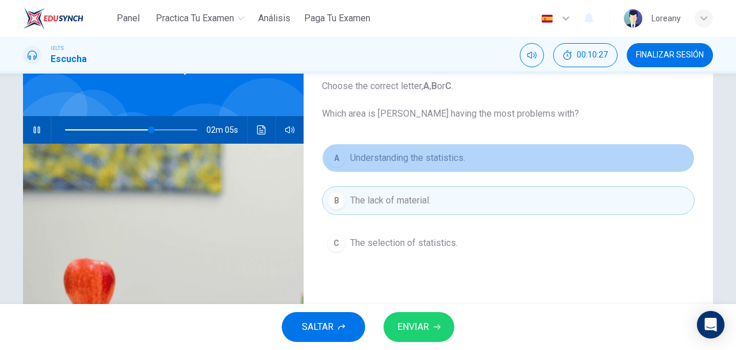
click at [429, 160] on span "Understanding the statistics." at bounding box center [407, 158] width 115 height 14
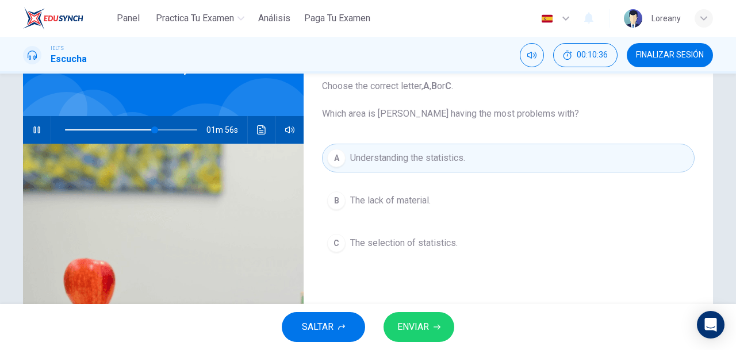
click at [433, 243] on span "The selection of statistics." at bounding box center [403, 243] width 107 height 14
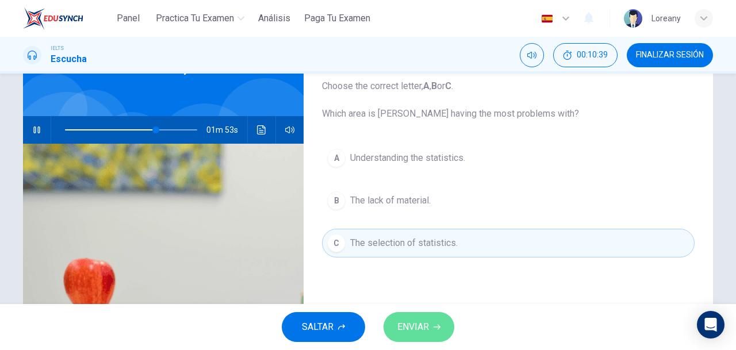
click at [421, 322] on span "ENVIAR" at bounding box center [413, 327] width 32 height 16
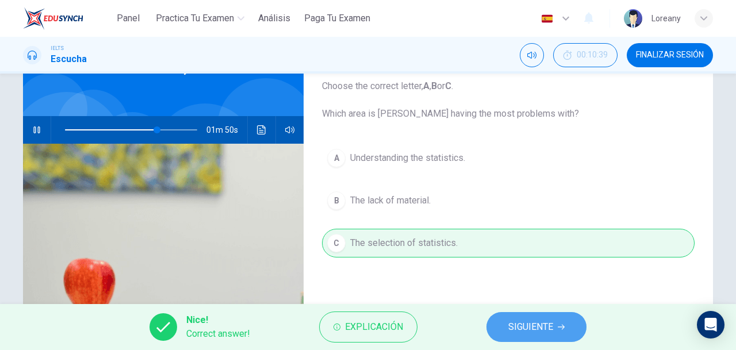
click at [522, 329] on span "SIGUIENTE" at bounding box center [530, 327] width 45 height 16
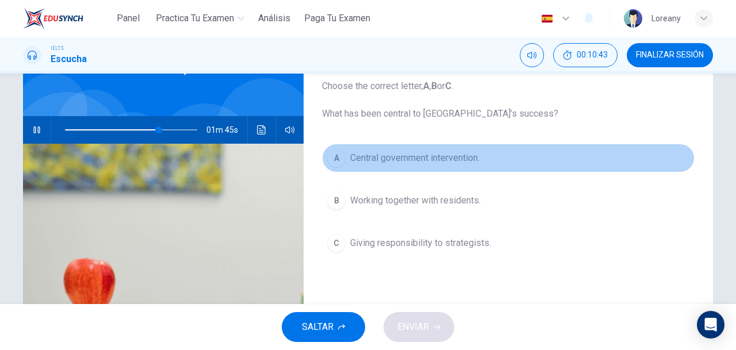
click at [436, 157] on span "Central government intervention." at bounding box center [414, 158] width 129 height 14
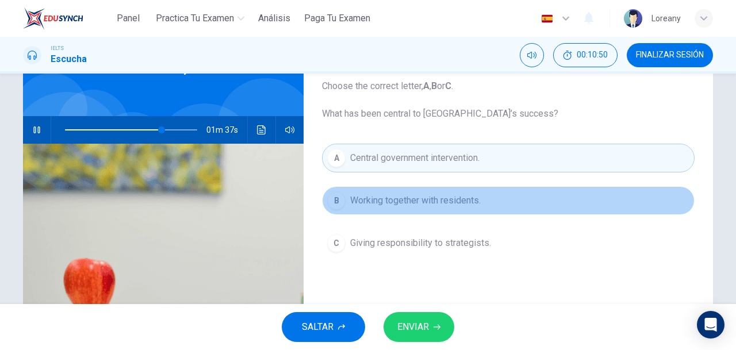
click at [438, 206] on button "B Working together with residents." at bounding box center [508, 200] width 372 height 29
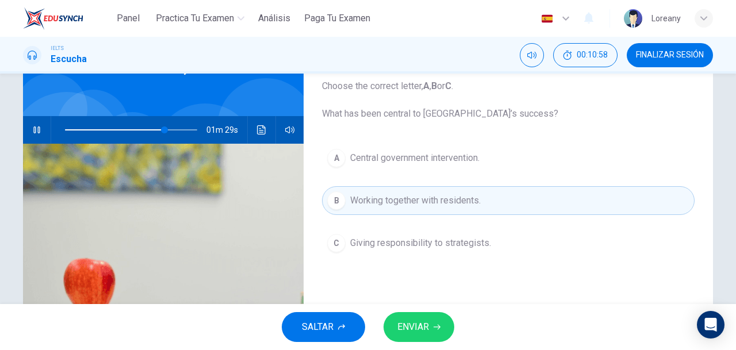
click at [435, 326] on icon "button" at bounding box center [436, 327] width 7 height 7
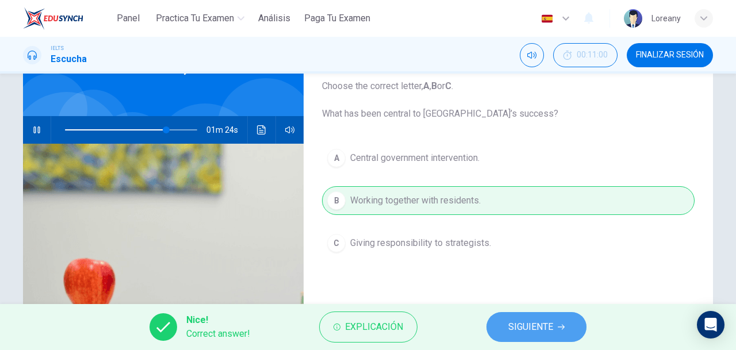
click at [545, 322] on span "SIGUIENTE" at bounding box center [530, 327] width 45 height 16
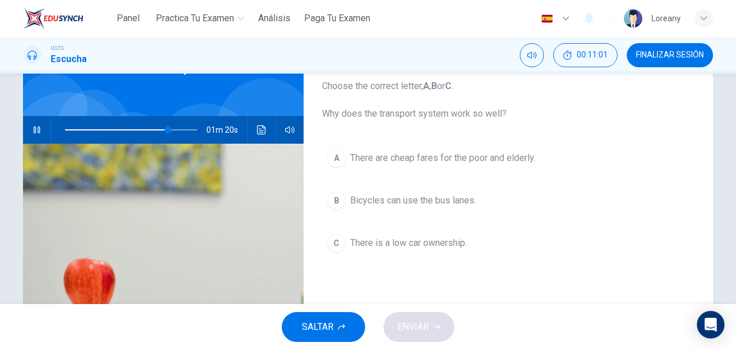
click at [425, 201] on span "Bicycles can use the bus lanes." at bounding box center [413, 201] width 126 height 14
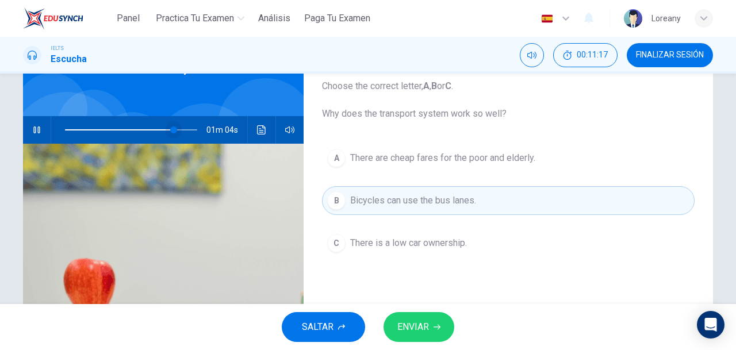
click at [170, 126] on span at bounding box center [173, 129] width 7 height 7
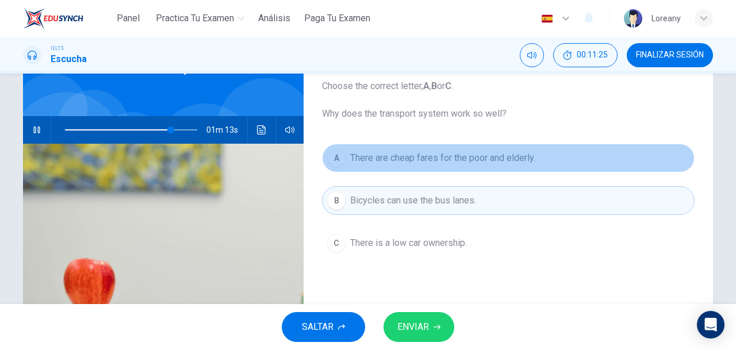
click at [395, 163] on span "There are cheap fares for the poor and elderly." at bounding box center [442, 158] width 185 height 14
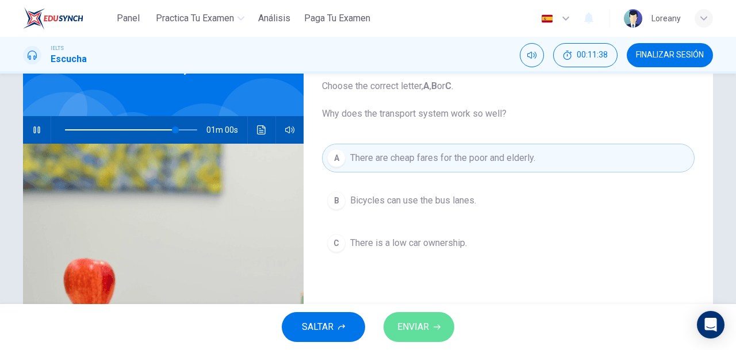
click at [423, 326] on span "ENVIAR" at bounding box center [413, 327] width 32 height 16
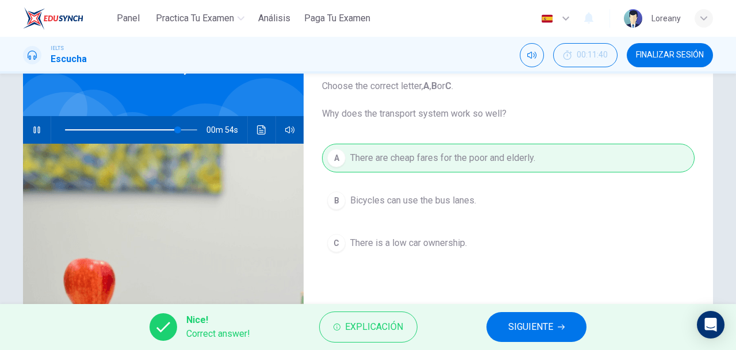
click at [547, 328] on span "SIGUIENTE" at bounding box center [530, 327] width 45 height 16
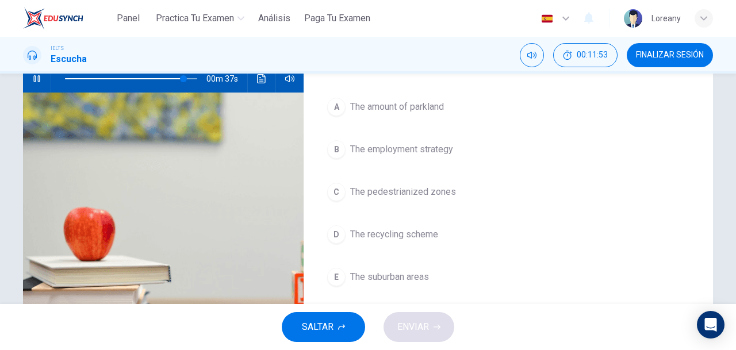
scroll to position [93, 0]
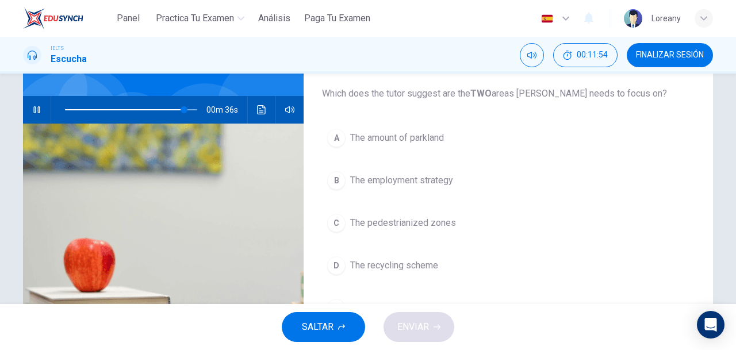
click at [366, 128] on button "A The amount of parkland" at bounding box center [508, 138] width 372 height 29
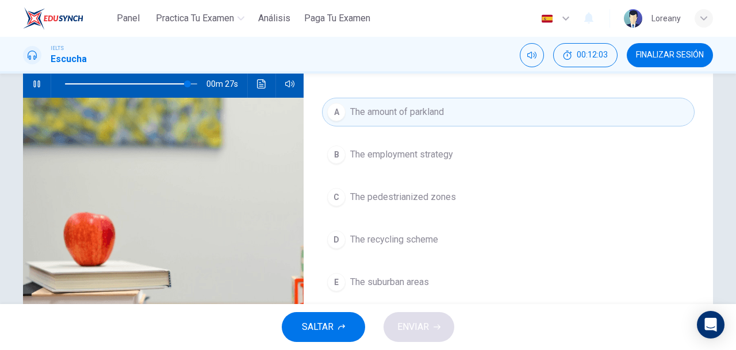
scroll to position [117, 0]
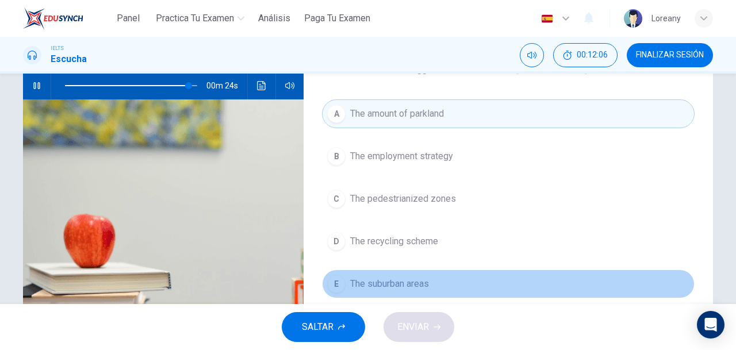
click at [376, 286] on span "The suburban areas" at bounding box center [389, 284] width 79 height 14
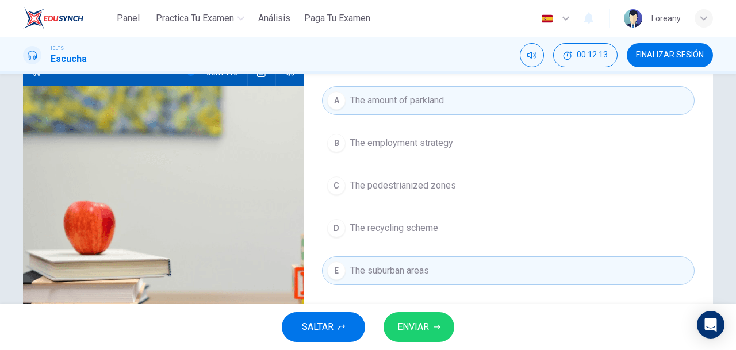
scroll to position [126, 0]
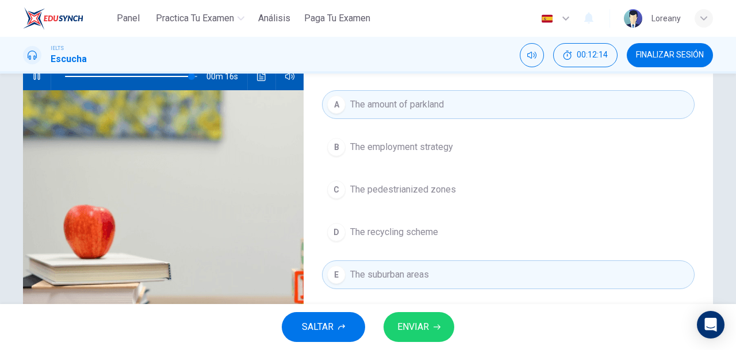
click at [413, 234] on span "The recycling scheme" at bounding box center [394, 232] width 88 height 14
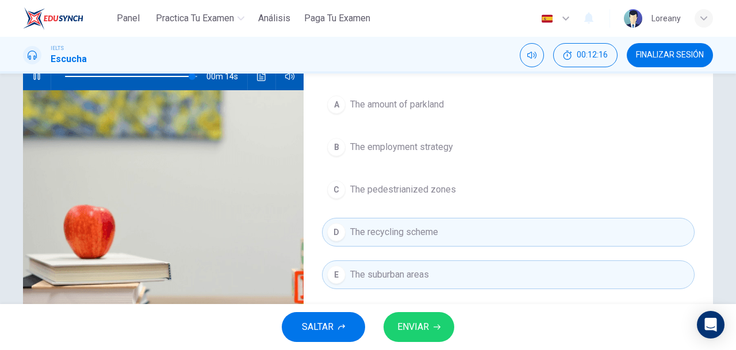
click at [406, 102] on span "The amount of parkland" at bounding box center [397, 105] width 94 height 14
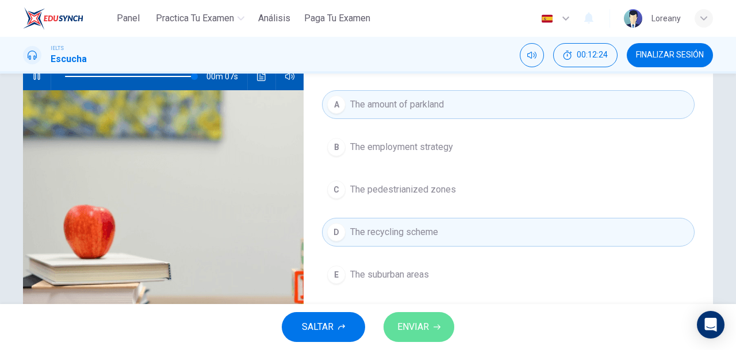
click at [439, 327] on icon "button" at bounding box center [436, 327] width 7 height 5
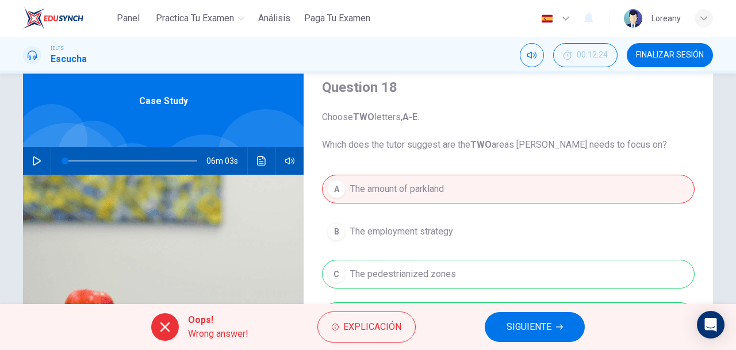
scroll to position [45, 0]
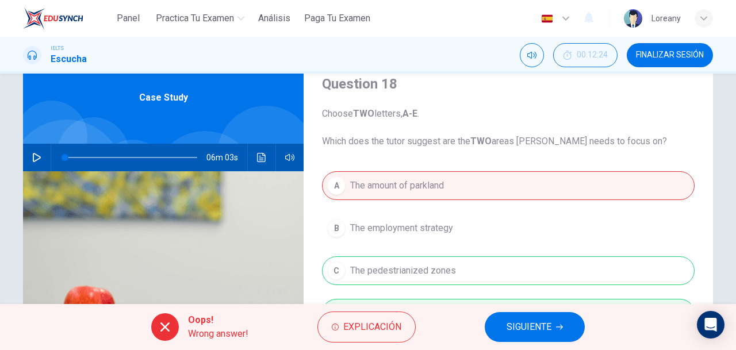
click at [178, 156] on span at bounding box center [131, 157] width 132 height 16
click at [34, 155] on icon "button" at bounding box center [37, 157] width 8 height 9
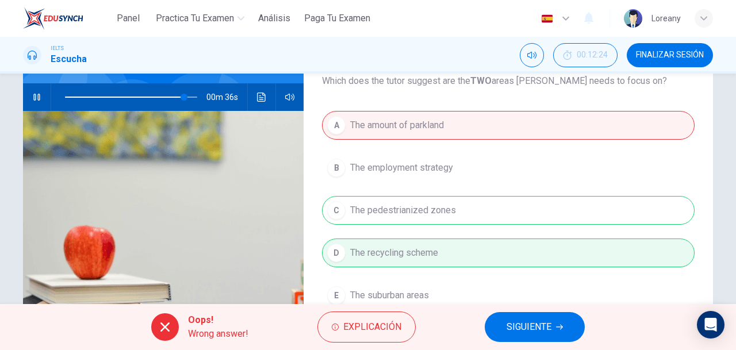
scroll to position [201, 0]
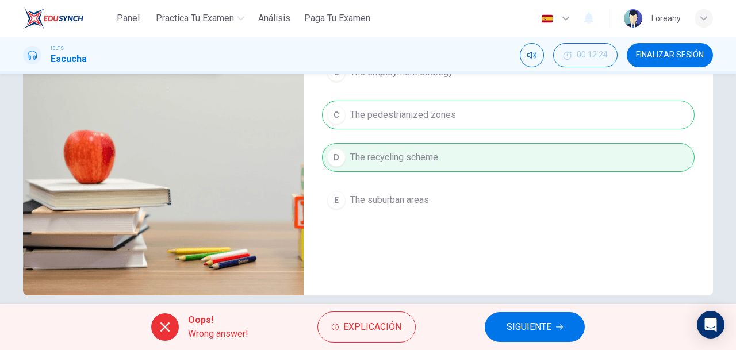
type input "91"
click at [531, 329] on span "SIGUIENTE" at bounding box center [528, 327] width 45 height 16
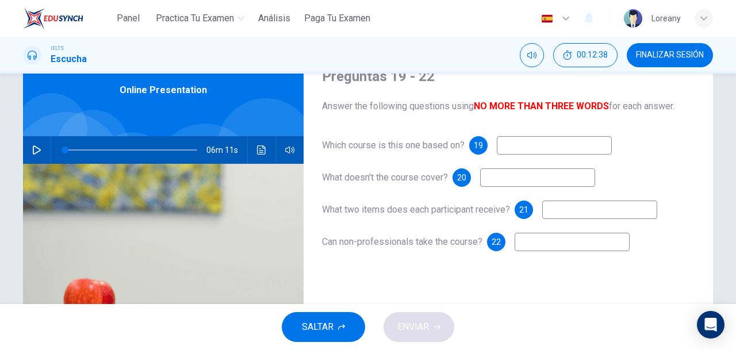
scroll to position [54, 0]
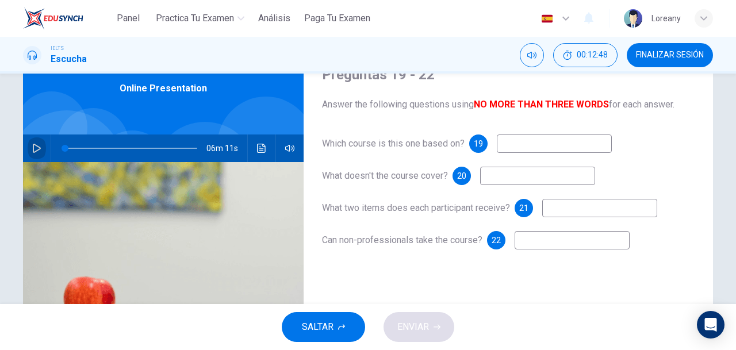
click at [32, 144] on icon "button" at bounding box center [36, 148] width 9 height 9
click at [557, 143] on input at bounding box center [554, 143] width 115 height 18
type input "5"
type input "e"
type input "5"
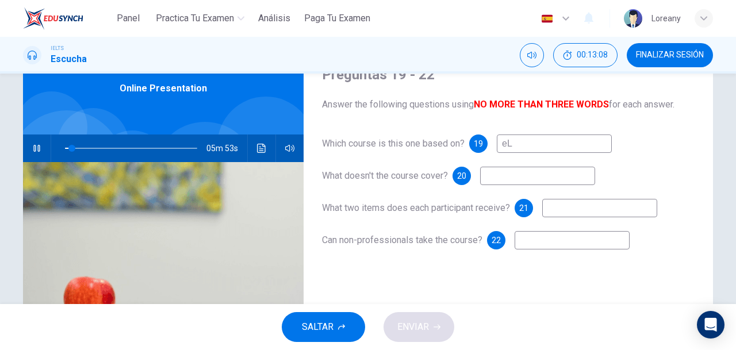
type input "e"
type input "5"
type input "E"
type input "6"
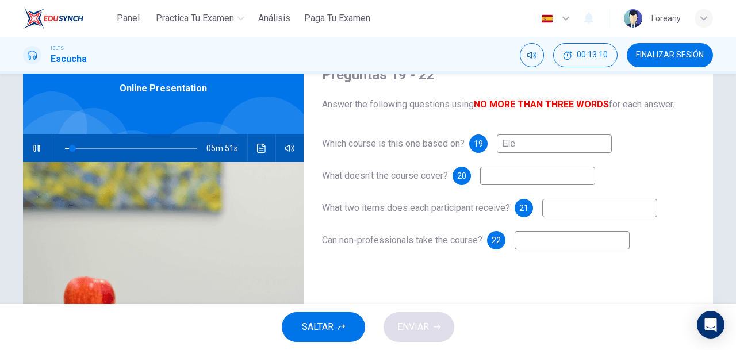
type input "Elec"
type input "6"
type input "Electroni"
type input "6"
type input "Electronics"
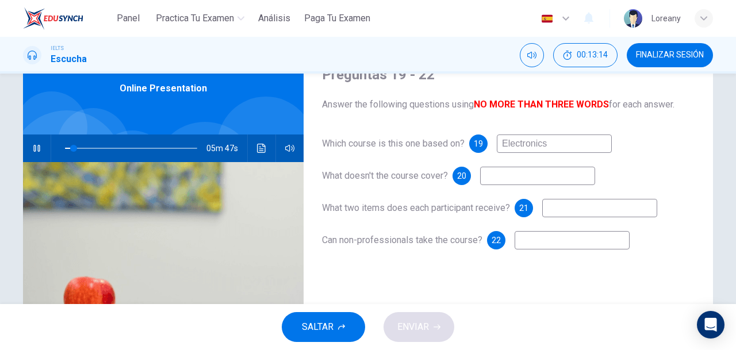
type input "7"
type input "Electronics"
click at [545, 175] on input at bounding box center [537, 176] width 115 height 18
click at [553, 174] on input at bounding box center [537, 176] width 115 height 18
type input "13"
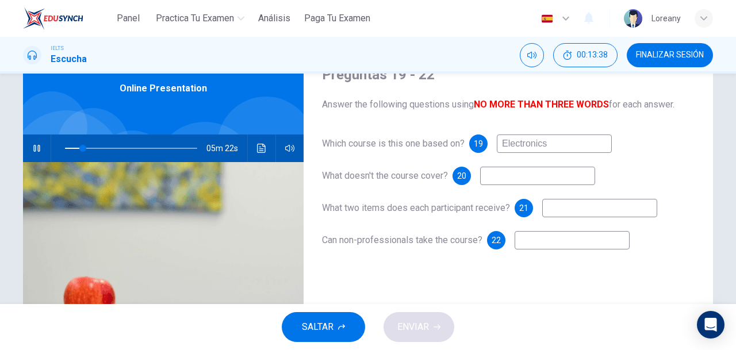
click at [579, 139] on input "Electronics" at bounding box center [554, 143] width 115 height 18
type input "Electronics"
type input "14"
type input "Electronics ci"
type input "14"
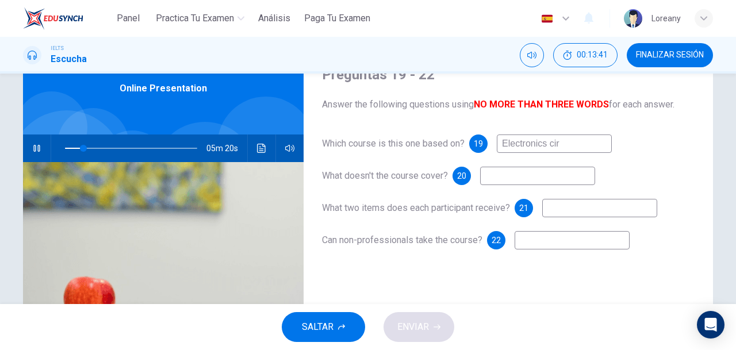
type input "Electronics circ"
type input "14"
type input "Electronics circuit"
type input "14"
type input "Electronics circuits"
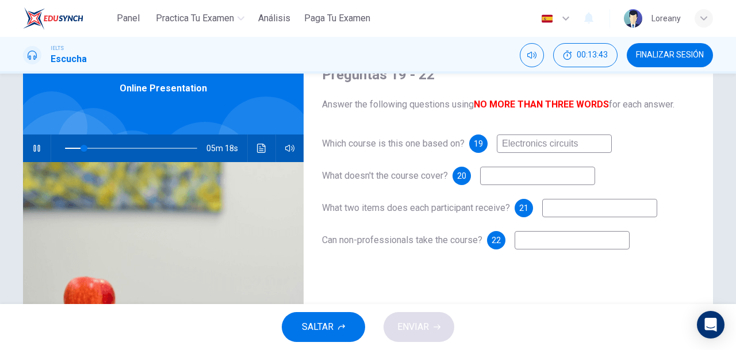
type input "15"
type input "Electronics circuits"
click at [525, 177] on input at bounding box center [537, 176] width 115 height 18
type input "16"
click at [546, 144] on input "Electronics circuits" at bounding box center [554, 143] width 115 height 18
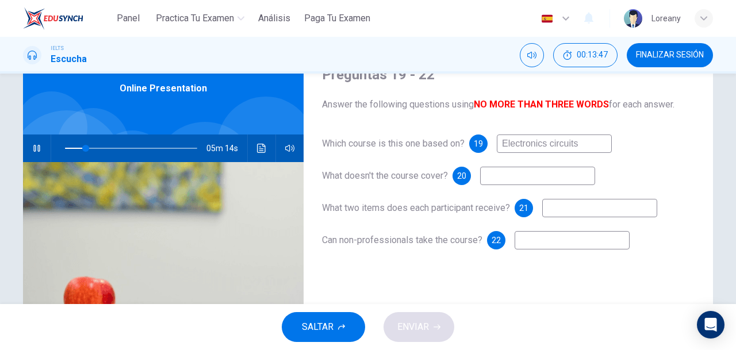
type input "Electronic circuits"
type input "16"
type input "Electronic circuits"
click at [537, 181] on input at bounding box center [537, 176] width 115 height 18
click at [596, 150] on input "Electronic circuits" at bounding box center [554, 143] width 115 height 18
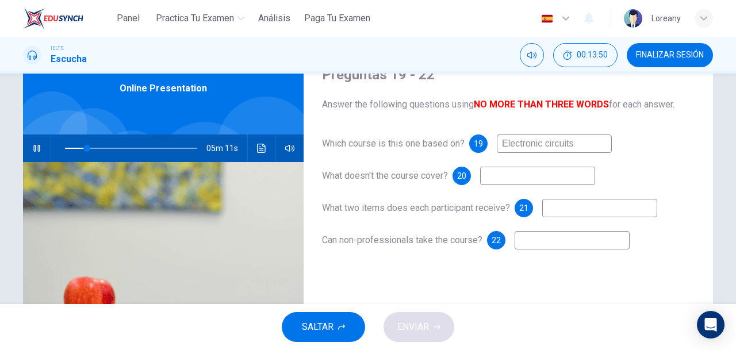
type input "17"
type input "Electroni"
type input "17"
type input "Electronic"
type input "17"
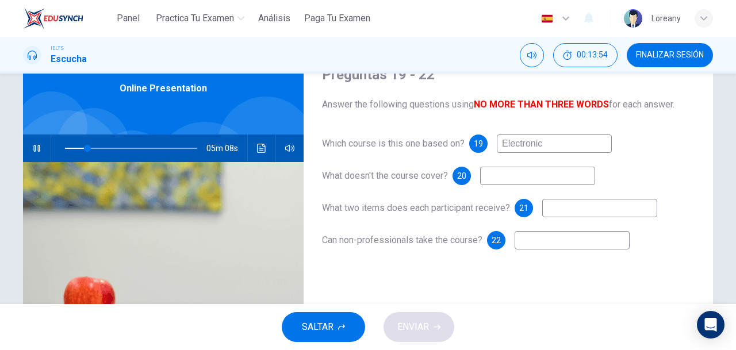
type input "Electronic s"
type input "17"
type input "Electronic system"
type input "18"
type input "Electronic system"
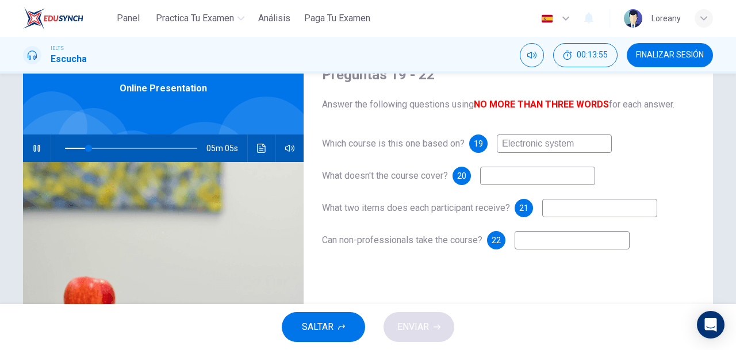
click at [537, 176] on input at bounding box center [537, 176] width 115 height 18
type input "19"
type input "anao"
type input "19"
type input "anao"
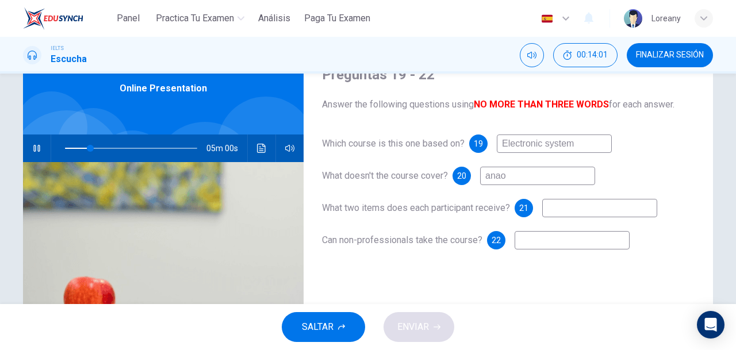
type input "19"
type input "[PERSON_NAME]"
type input "20"
type input "analo"
type input "20"
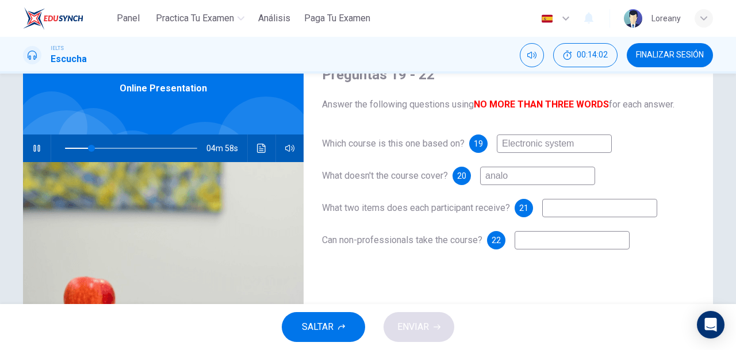
type input "analog"
type input "20"
type input "analog ele"
type input "20"
type input "analog electr"
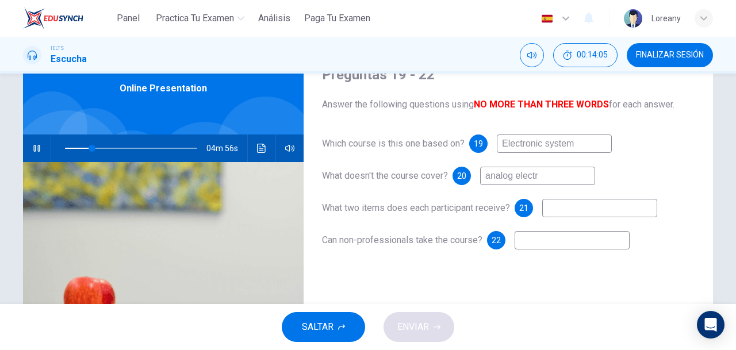
type input "21"
type input "a"
type input "21"
type input "di"
type input "21"
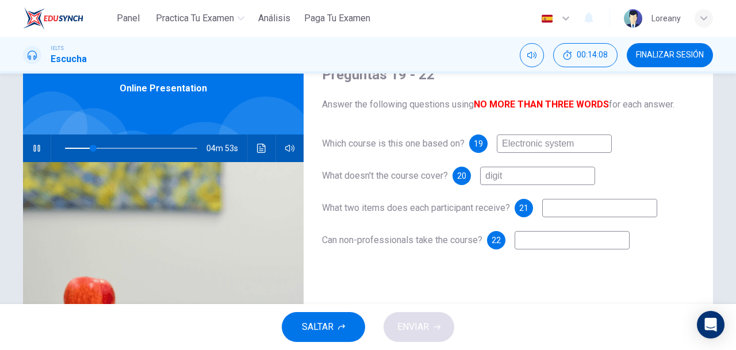
type input "digita"
type input "21"
type input "d"
click at [572, 211] on input at bounding box center [599, 208] width 115 height 18
click at [571, 244] on input at bounding box center [571, 240] width 115 height 18
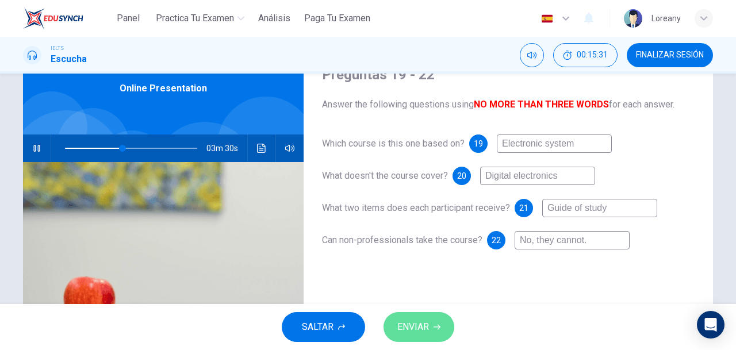
click at [431, 325] on button "ENVIAR" at bounding box center [418, 327] width 71 height 30
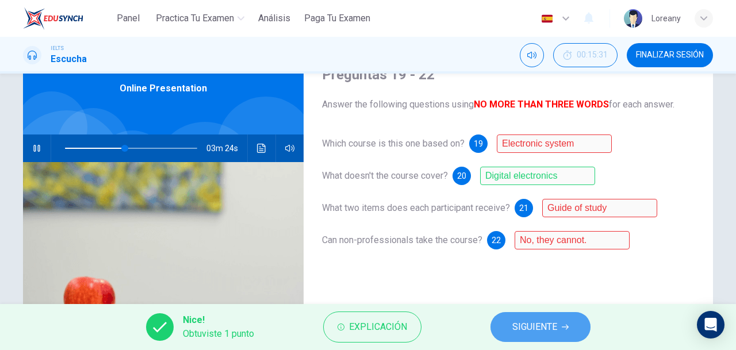
click at [526, 314] on button "SIGUIENTE" at bounding box center [540, 327] width 100 height 30
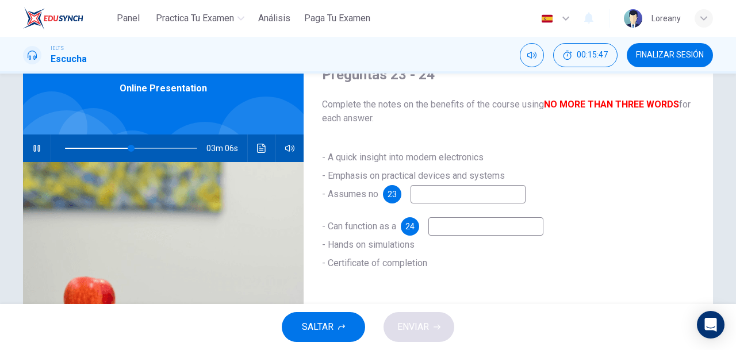
click at [463, 191] on input at bounding box center [467, 194] width 115 height 18
click at [493, 191] on input "prior knodlwdge" at bounding box center [467, 194] width 115 height 18
click at [139, 148] on span at bounding box center [142, 148] width 7 height 7
click at [450, 233] on input at bounding box center [485, 226] width 115 height 18
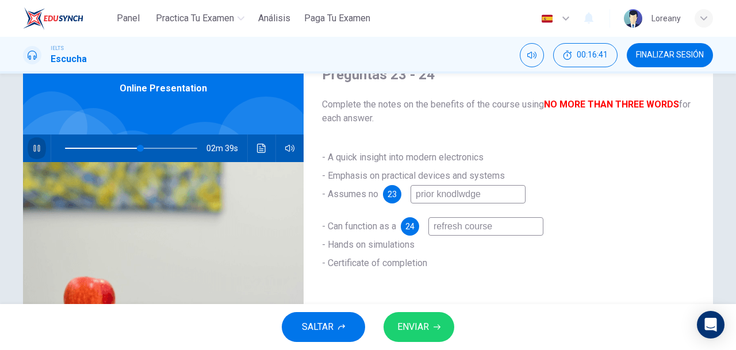
click at [32, 150] on icon "button" at bounding box center [36, 148] width 9 height 9
click at [492, 194] on input "prior knodlwdge" at bounding box center [467, 194] width 115 height 18
click at [460, 195] on input "prior knowdledge" at bounding box center [467, 194] width 115 height 18
click at [496, 198] on input "prior knowledge" at bounding box center [467, 194] width 115 height 18
click at [415, 324] on span "ENVIAR" at bounding box center [413, 327] width 32 height 16
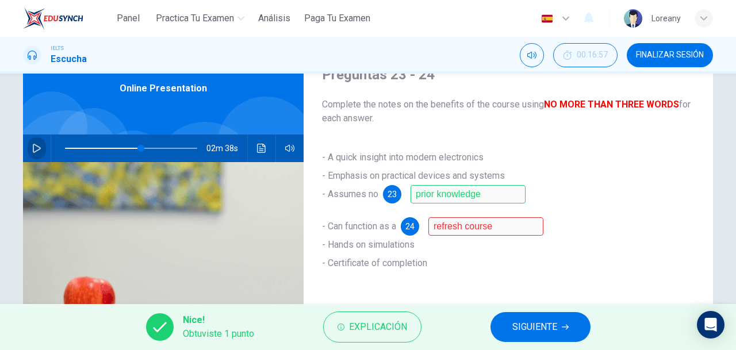
click at [37, 149] on icon "button" at bounding box center [37, 148] width 8 height 9
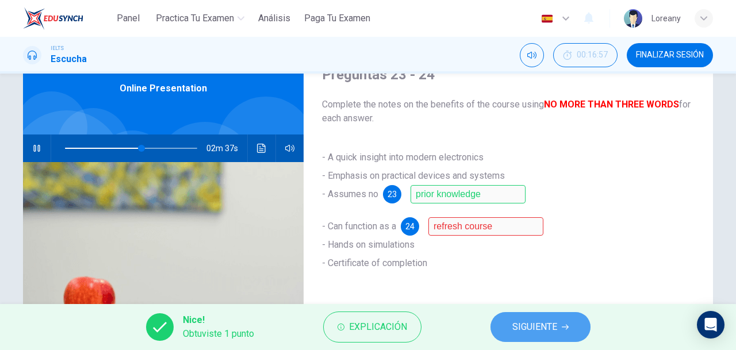
click at [543, 328] on span "SIGUIENTE" at bounding box center [534, 327] width 45 height 16
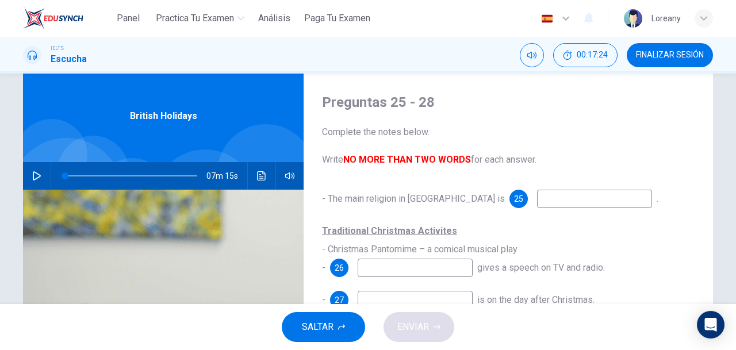
scroll to position [25, 0]
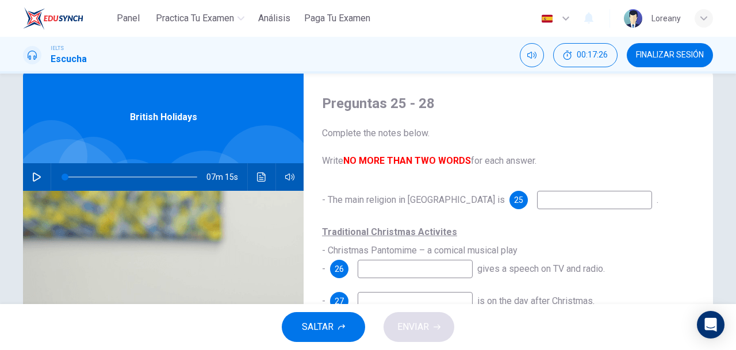
click at [33, 174] on icon "button" at bounding box center [37, 176] width 8 height 9
click at [564, 199] on input at bounding box center [594, 200] width 115 height 18
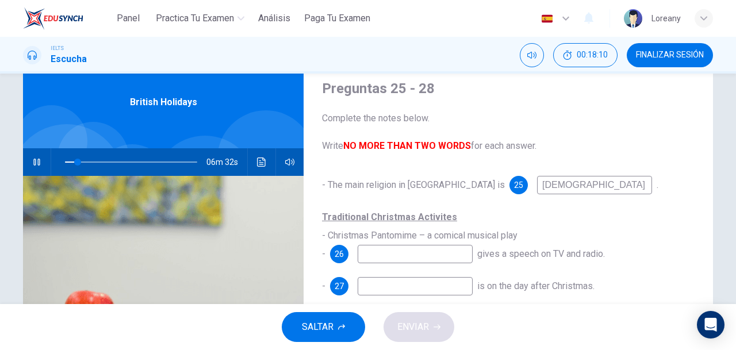
scroll to position [78, 0]
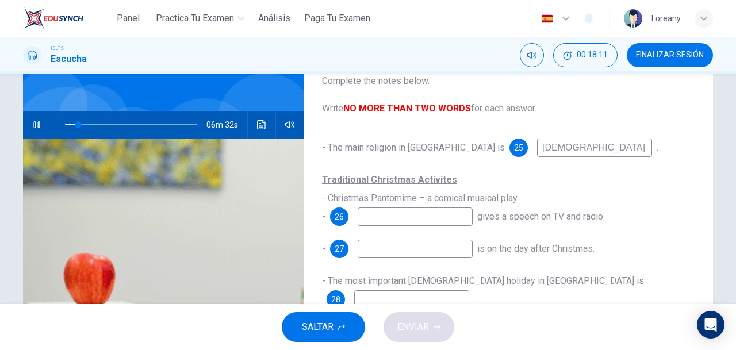
click at [537, 145] on input "[DEMOGRAPHIC_DATA]" at bounding box center [594, 148] width 115 height 18
click at [448, 220] on input at bounding box center [414, 216] width 115 height 18
click at [443, 256] on input at bounding box center [414, 249] width 115 height 18
click at [447, 207] on div "Traditional Christmas Activites - Christmas Pantomime – a comical musical play …" at bounding box center [508, 198] width 372 height 55
click at [445, 217] on input "To hear the queen" at bounding box center [414, 216] width 115 height 18
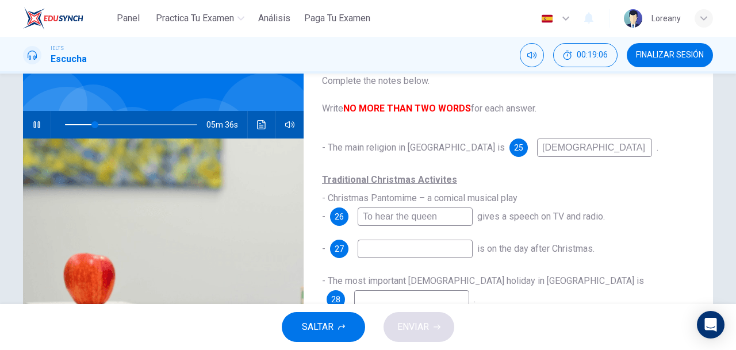
click at [442, 247] on input at bounding box center [414, 249] width 115 height 18
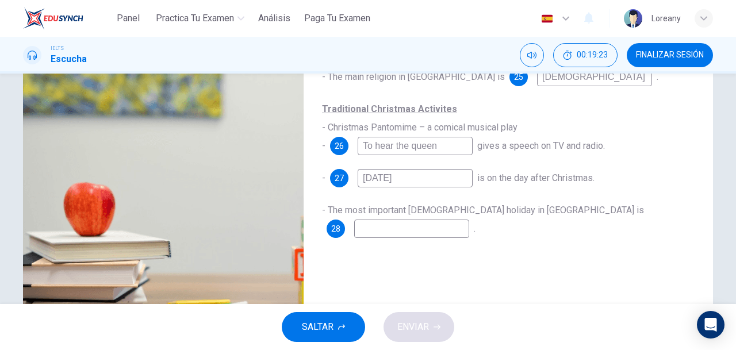
scroll to position [156, 0]
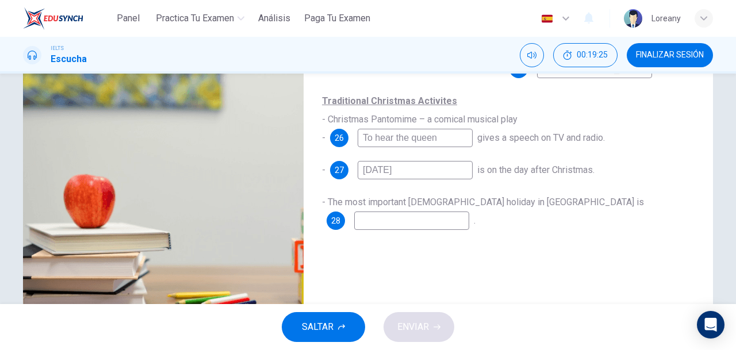
click at [469, 211] on input at bounding box center [411, 220] width 115 height 18
click at [424, 326] on span "ENVIAR" at bounding box center [413, 327] width 32 height 16
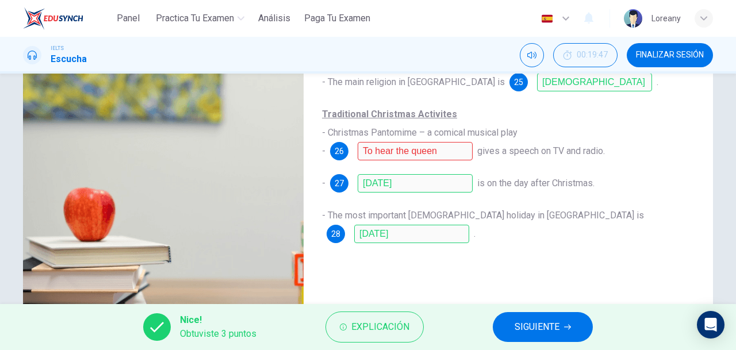
scroll to position [146, 0]
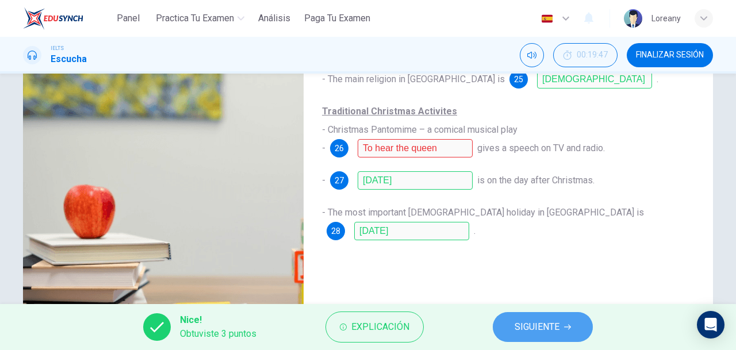
click at [563, 324] on button "SIGUIENTE" at bounding box center [543, 327] width 100 height 30
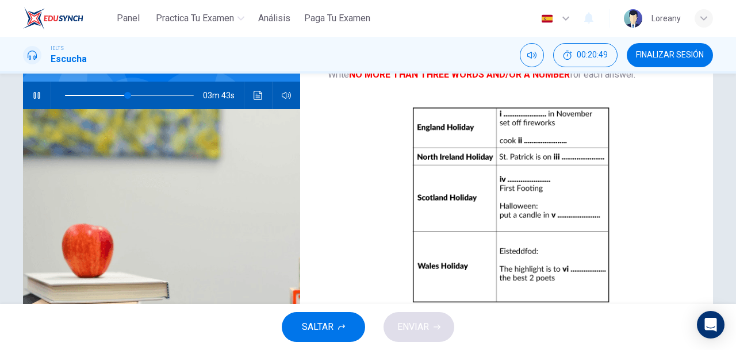
scroll to position [0, 0]
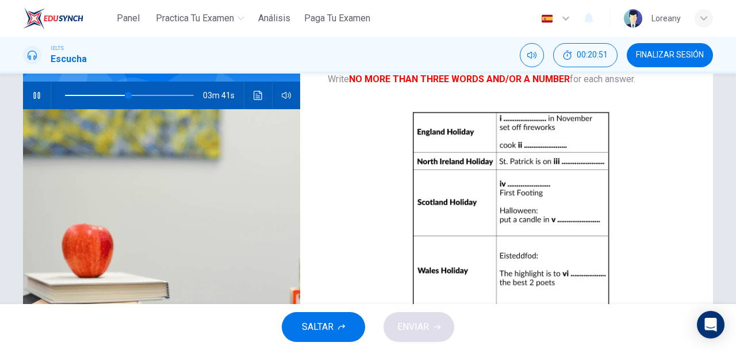
click at [32, 95] on icon "button" at bounding box center [36, 95] width 9 height 9
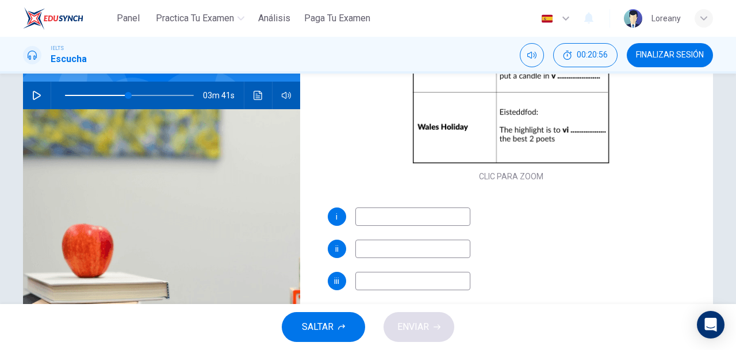
click at [378, 205] on div "Preguntas 29 - 34 Complete the table below. Write NO MORE THAN THREE WORDS AND/…" at bounding box center [511, 45] width 404 height 399
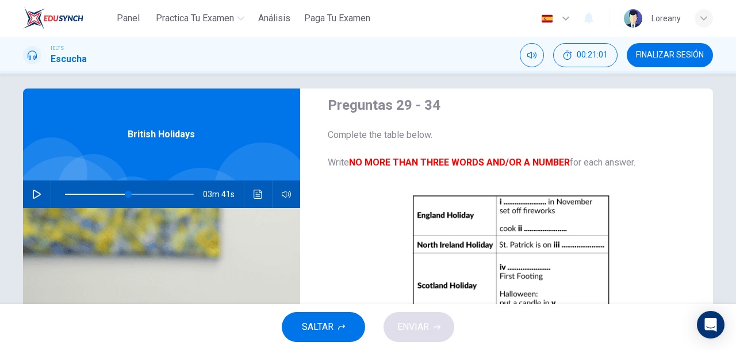
scroll to position [3, 0]
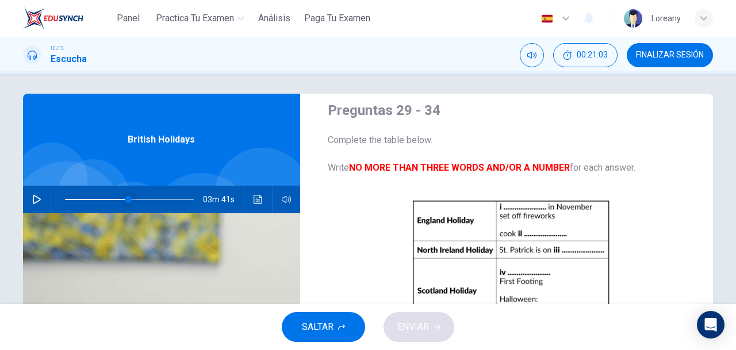
click at [125, 199] on span at bounding box center [128, 199] width 7 height 7
click at [33, 203] on icon "button" at bounding box center [37, 199] width 8 height 9
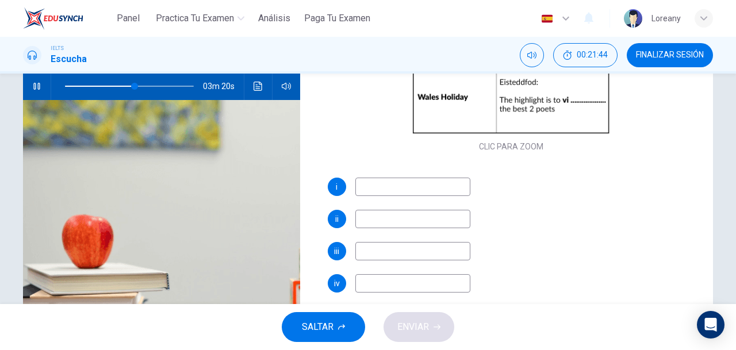
scroll to position [118, 0]
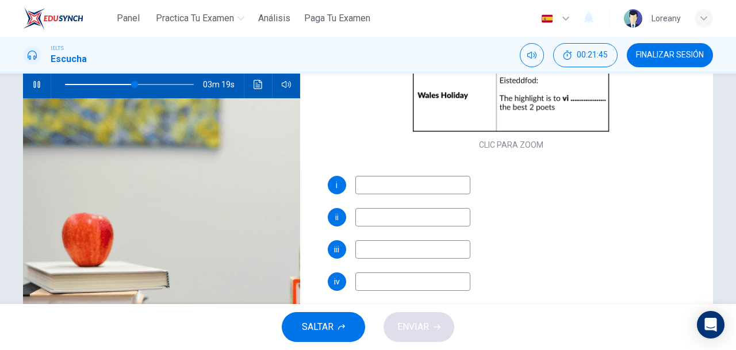
click at [376, 223] on input at bounding box center [412, 217] width 115 height 18
click at [410, 218] on input "potatoes ans sausages" at bounding box center [412, 217] width 115 height 18
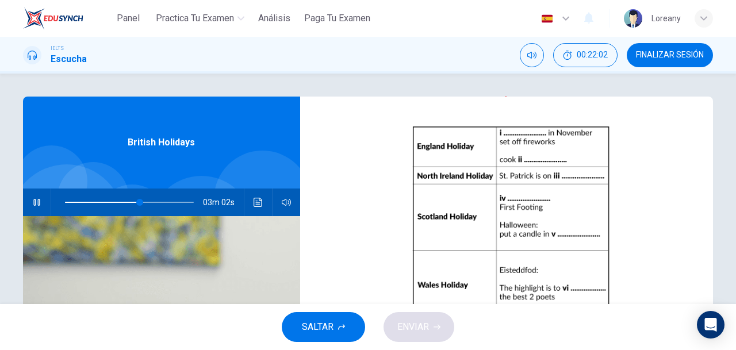
scroll to position [91, 0]
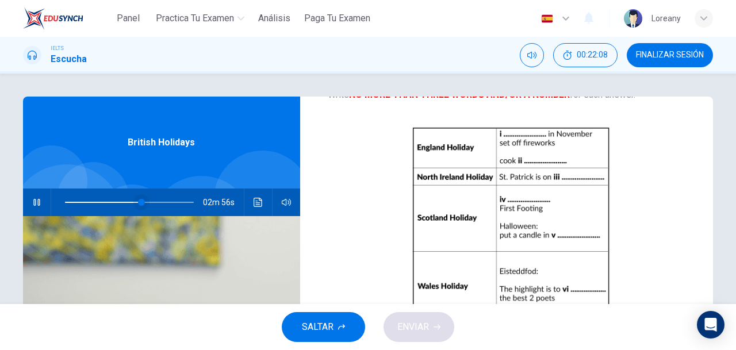
click at [138, 201] on span at bounding box center [141, 202] width 7 height 7
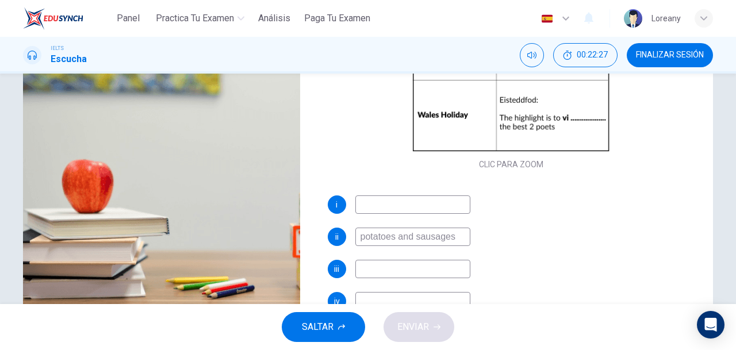
scroll to position [198, 0]
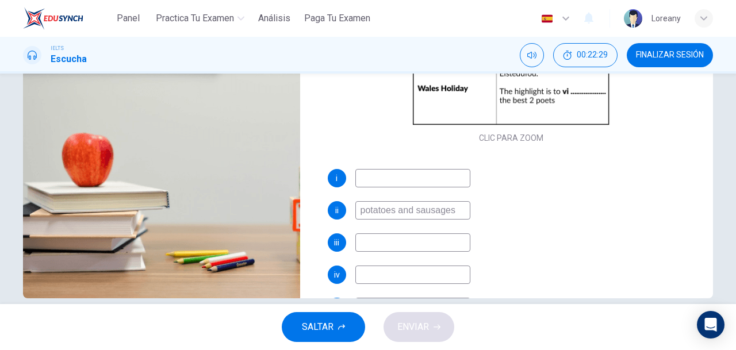
click at [431, 247] on input at bounding box center [412, 242] width 115 height 18
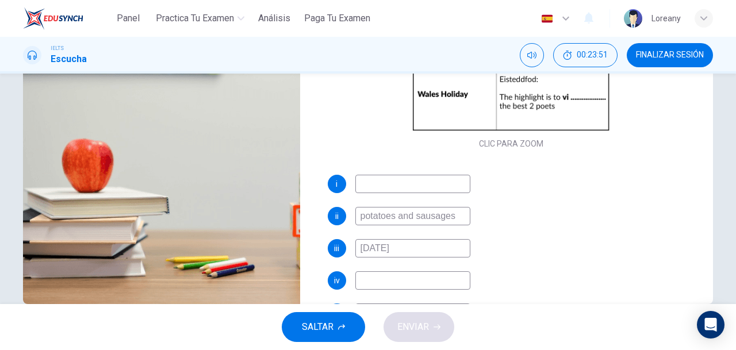
scroll to position [215, 0]
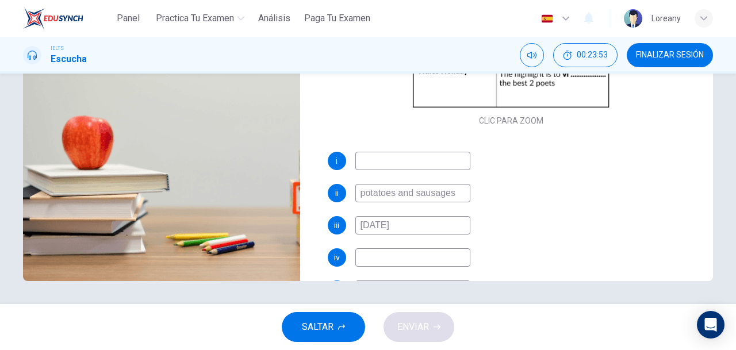
click at [410, 258] on input at bounding box center [412, 257] width 115 height 18
click at [366, 259] on input "[DATE]" at bounding box center [412, 257] width 115 height 18
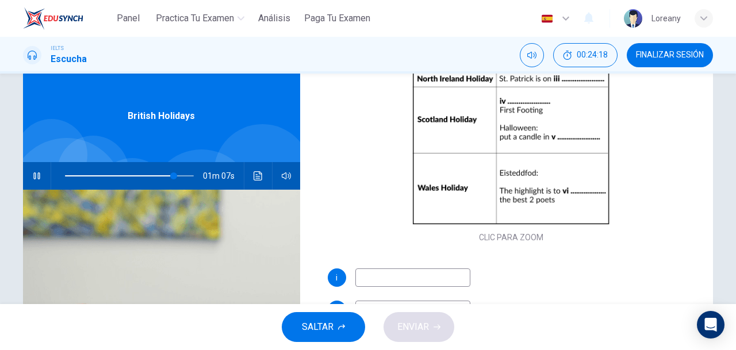
scroll to position [22, 0]
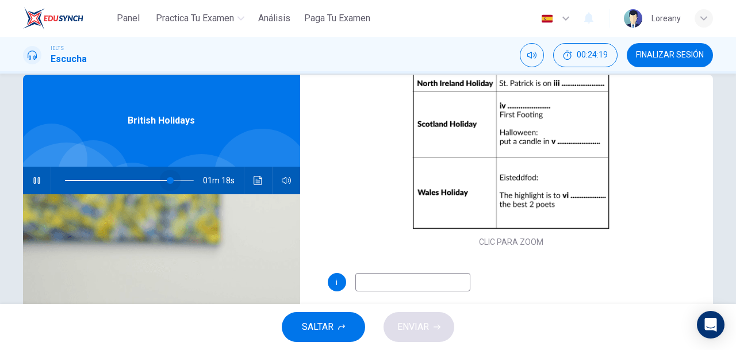
click at [168, 178] on span at bounding box center [170, 180] width 7 height 7
click at [164, 177] on span at bounding box center [166, 180] width 7 height 7
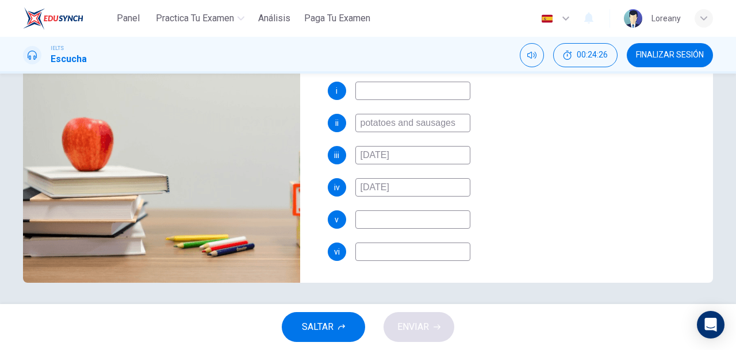
scroll to position [215, 0]
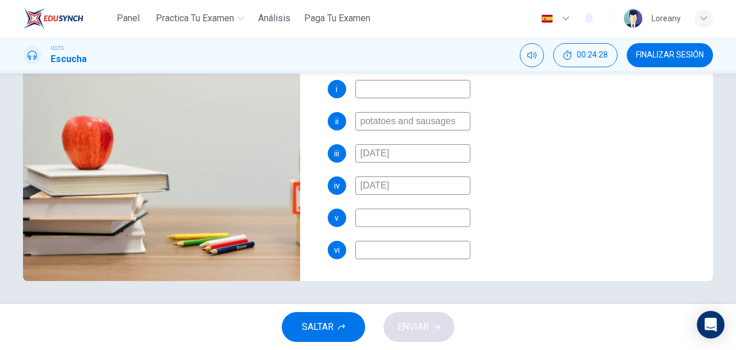
click at [430, 185] on input "[DATE]" at bounding box center [412, 185] width 115 height 18
click at [417, 253] on input at bounding box center [412, 250] width 115 height 18
click at [436, 221] on input at bounding box center [412, 218] width 115 height 18
click at [424, 89] on input at bounding box center [412, 89] width 115 height 18
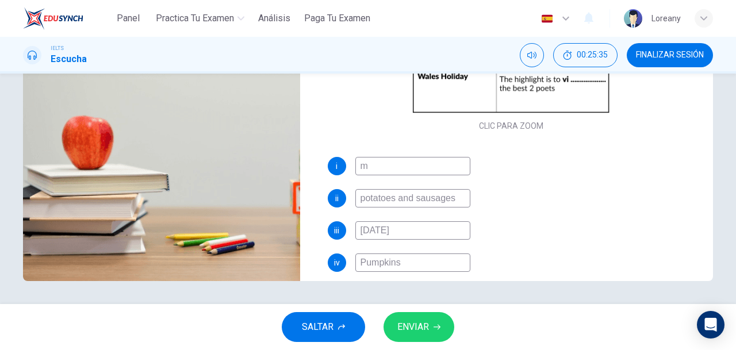
scroll to position [79, 0]
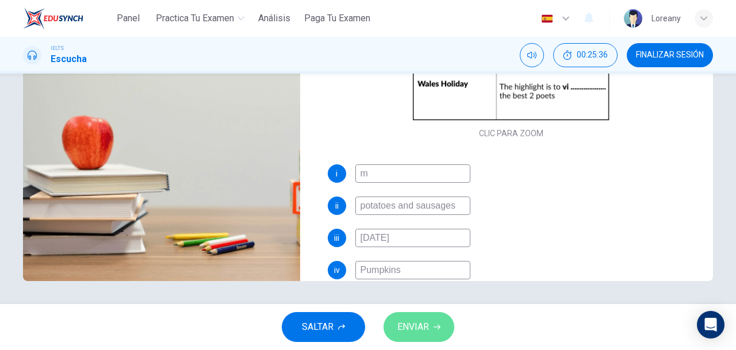
click at [416, 320] on span "ENVIAR" at bounding box center [413, 327] width 32 height 16
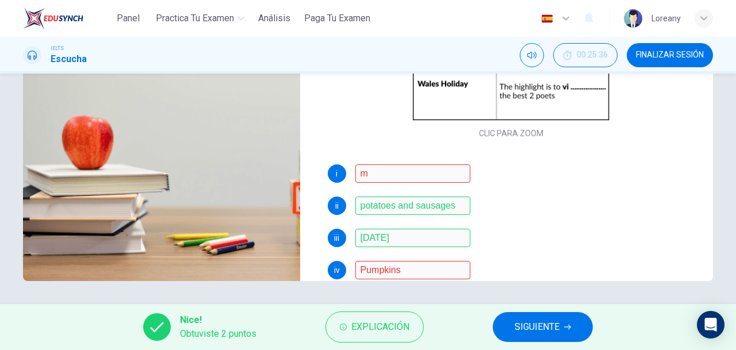
scroll to position [164, 0]
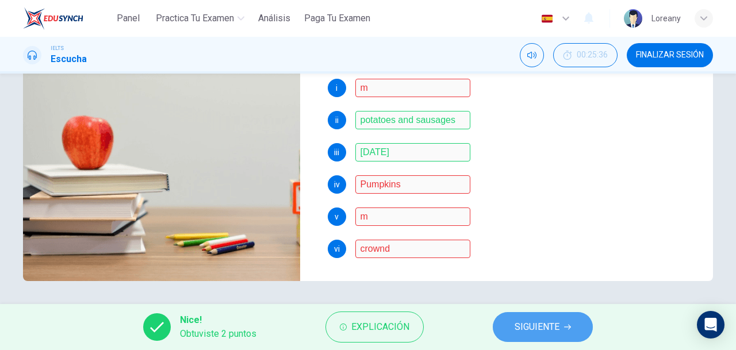
click at [544, 328] on span "SIGUIENTE" at bounding box center [536, 327] width 45 height 16
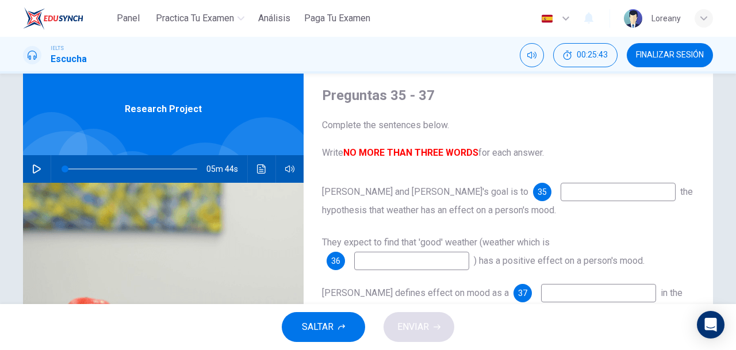
scroll to position [29, 0]
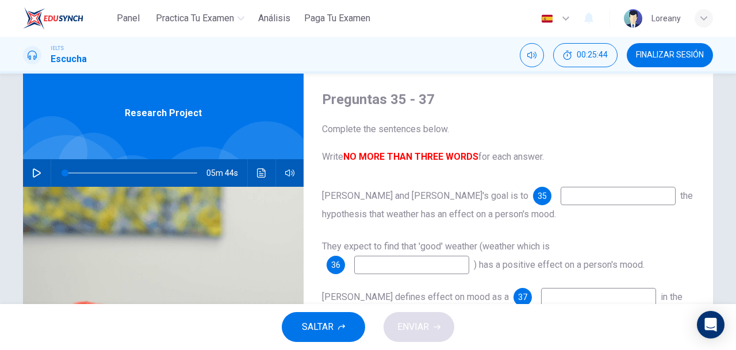
click at [33, 176] on icon "button" at bounding box center [37, 172] width 8 height 9
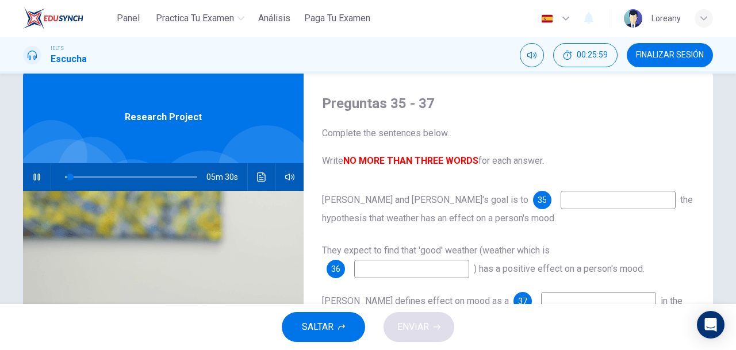
scroll to position [18, 0]
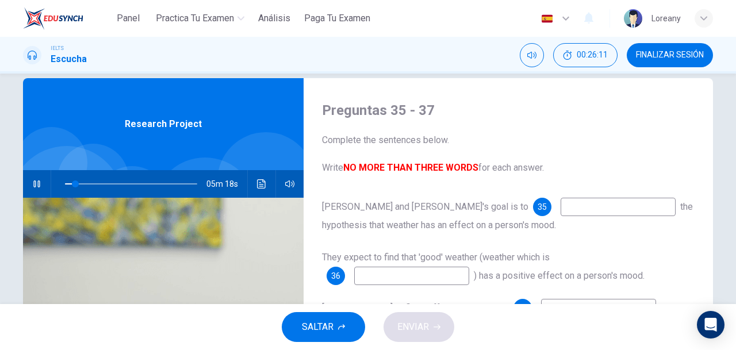
click at [560, 210] on input at bounding box center [617, 207] width 115 height 18
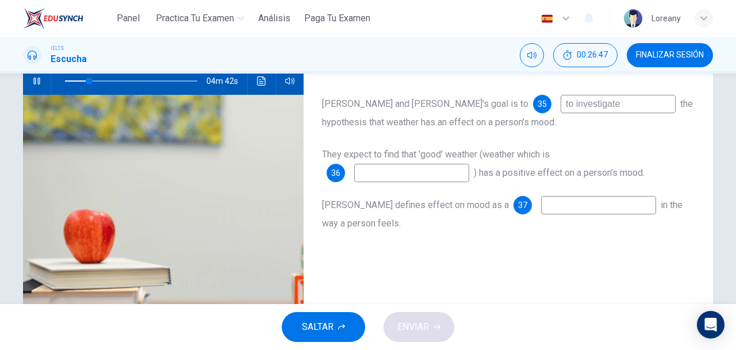
scroll to position [126, 0]
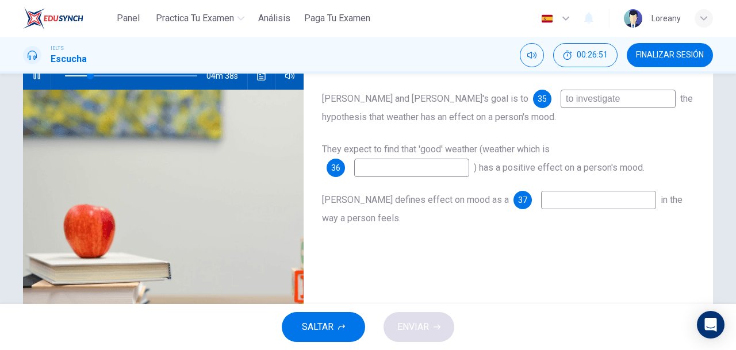
click at [430, 168] on input at bounding box center [411, 168] width 115 height 18
click at [544, 206] on input at bounding box center [598, 200] width 115 height 18
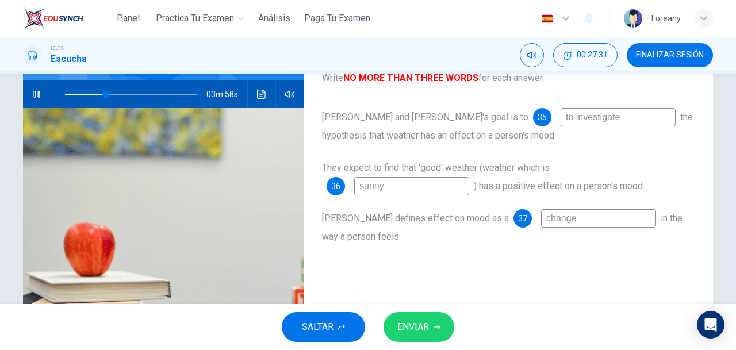
scroll to position [107, 0]
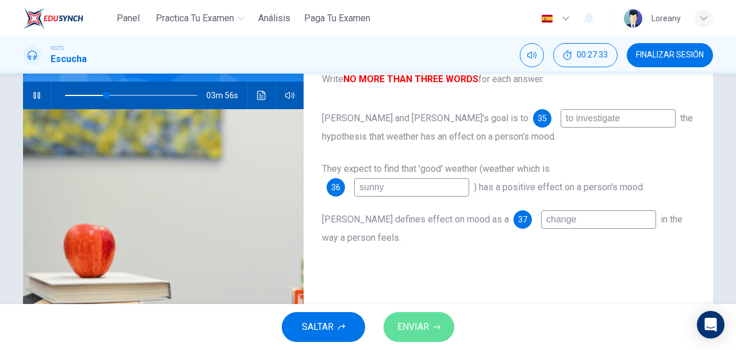
click at [410, 321] on span "ENVIAR" at bounding box center [413, 327] width 32 height 16
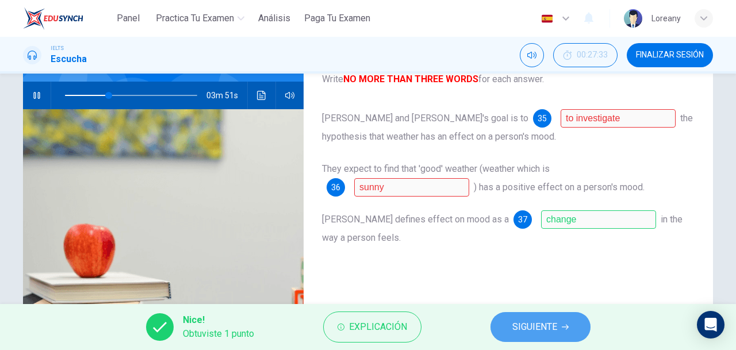
click at [546, 324] on span "SIGUIENTE" at bounding box center [534, 327] width 45 height 16
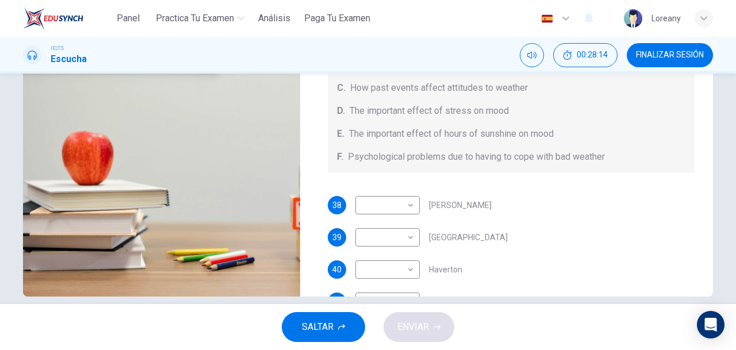
scroll to position [215, 0]
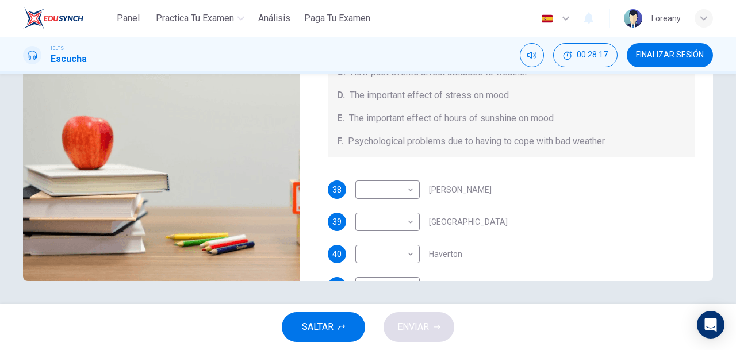
drag, startPoint x: 702, startPoint y: 172, endPoint x: 702, endPoint y: 222, distance: 50.6
click at [702, 222] on div "Preguntas 38 - 41 Choose your answers from the box and write the letters A-F ne…" at bounding box center [511, 81] width 404 height 399
drag, startPoint x: 703, startPoint y: 196, endPoint x: 701, endPoint y: 255, distance: 58.7
click at [701, 255] on div "Preguntas 38 - 41 Choose your answers from the box and write the letters A-F ne…" at bounding box center [511, 81] width 404 height 399
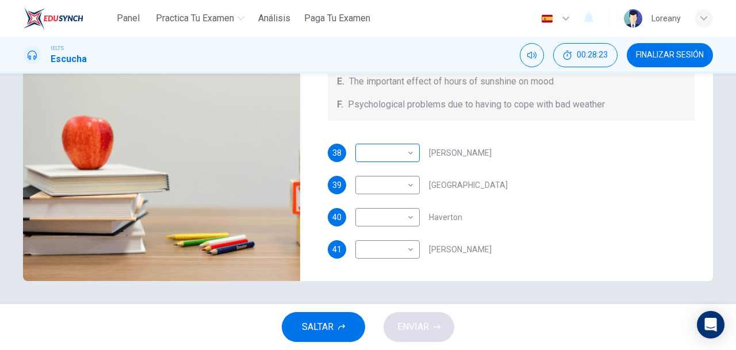
click at [408, 149] on body "Panel Practica tu examen Análisis Paga Tu Examen Español es ​ Loreany IELTS Esc…" at bounding box center [368, 175] width 736 height 350
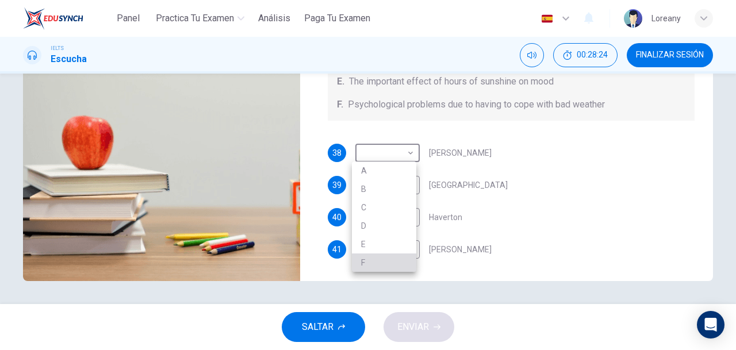
click at [376, 263] on li "F" at bounding box center [384, 262] width 64 height 18
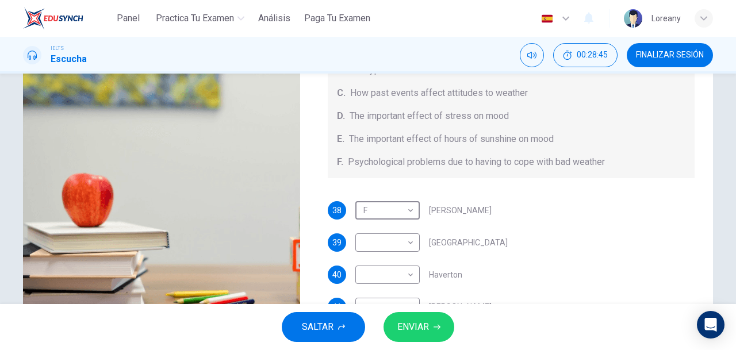
scroll to position [156, 0]
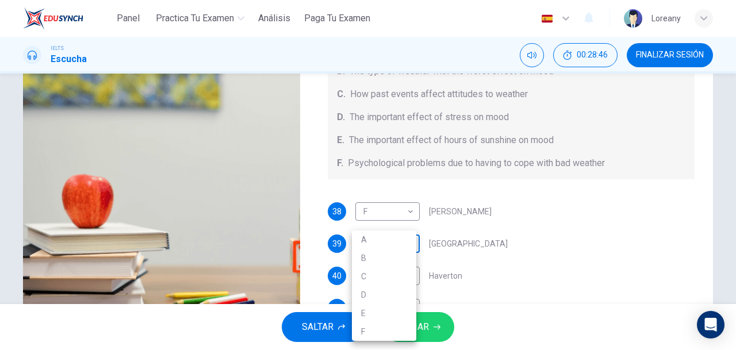
click at [390, 241] on body "Panel Practica tu examen Análisis Paga Tu Examen Español es ​ Loreany IELTS Esc…" at bounding box center [368, 175] width 736 height 350
click at [383, 259] on li "B" at bounding box center [384, 258] width 64 height 18
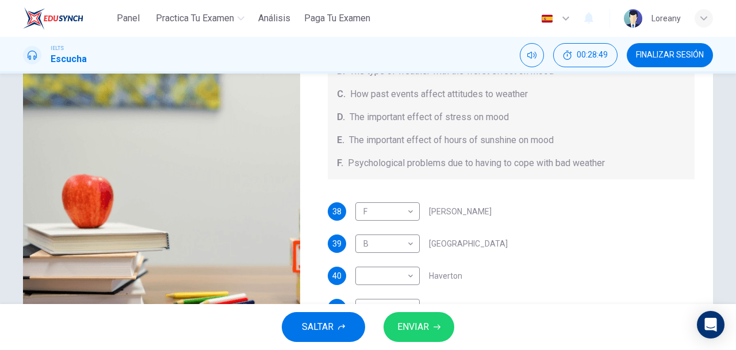
drag, startPoint x: 733, startPoint y: 195, endPoint x: 733, endPoint y: 137, distance: 58.0
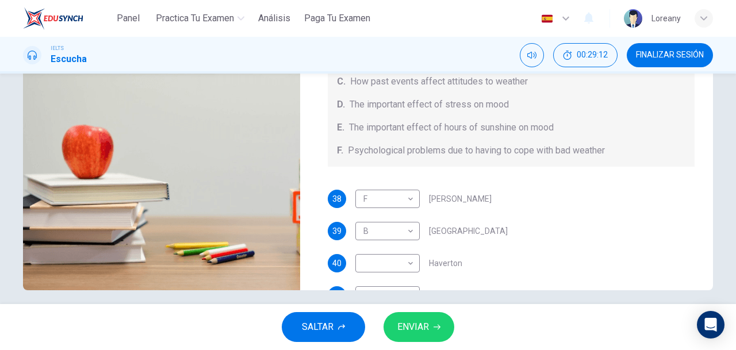
scroll to position [215, 0]
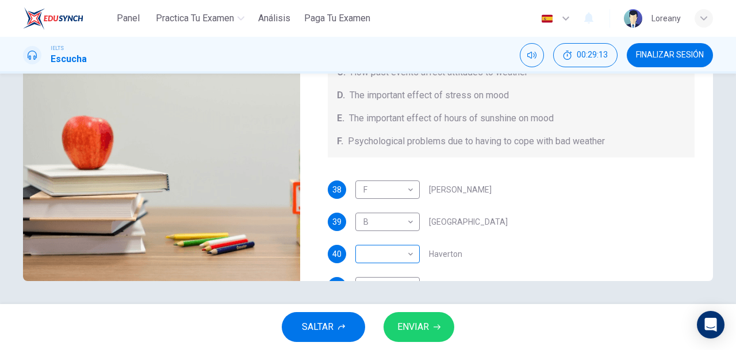
click at [397, 261] on body "Panel Practica tu examen Análisis Paga Tu Examen Español es ​ Loreany IELTS Esc…" at bounding box center [368, 175] width 736 height 350
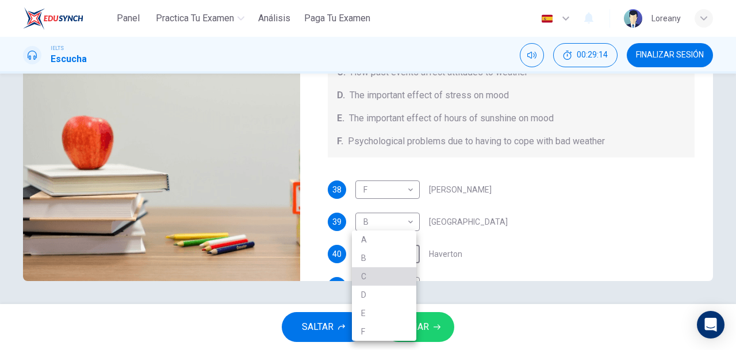
click at [372, 279] on li "C" at bounding box center [384, 276] width 64 height 18
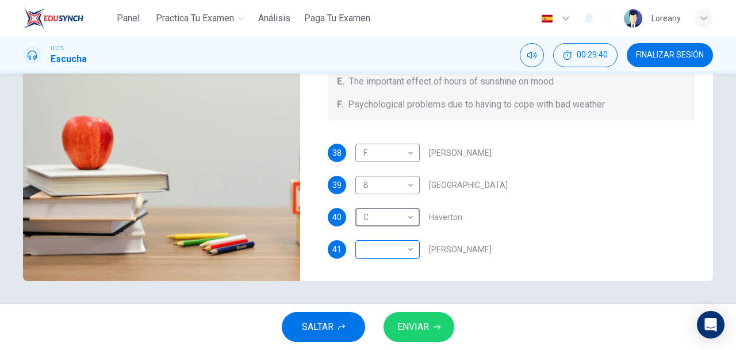
click at [386, 238] on body "Panel Practica tu examen Análisis Paga Tu Examen Español es ​ Loreany IELTS Esc…" at bounding box center [368, 175] width 736 height 350
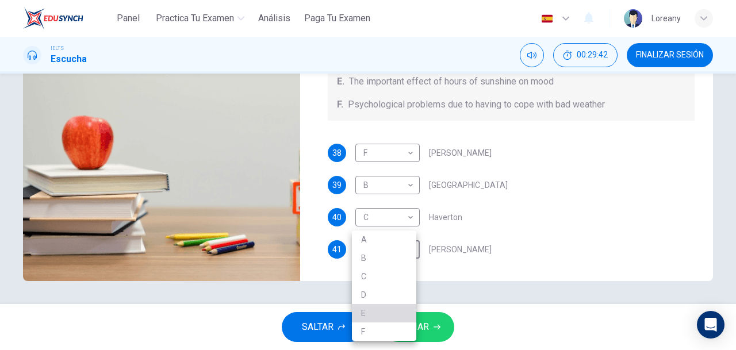
click at [360, 307] on li "E" at bounding box center [384, 313] width 64 height 18
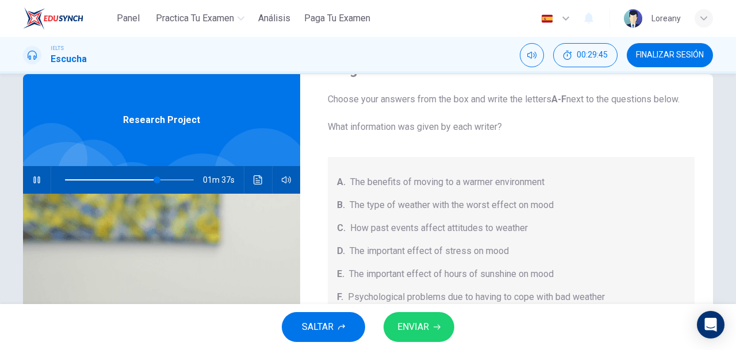
scroll to position [12, 0]
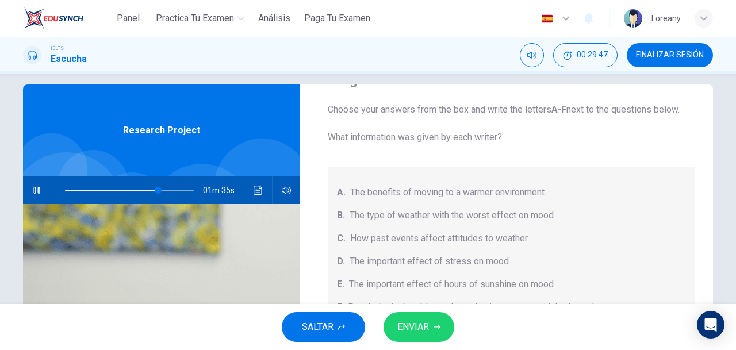
click at [408, 329] on span "ENVIAR" at bounding box center [413, 327] width 32 height 16
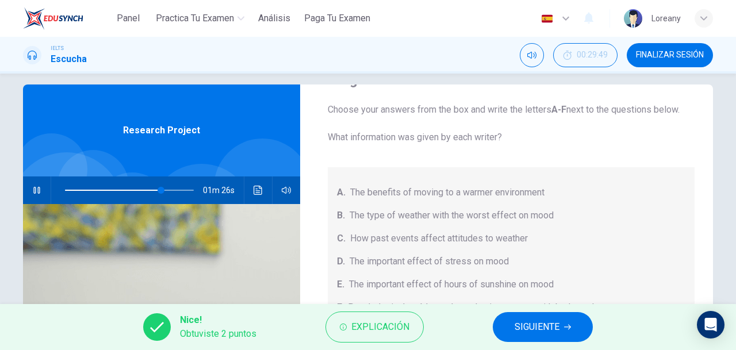
scroll to position [215, 0]
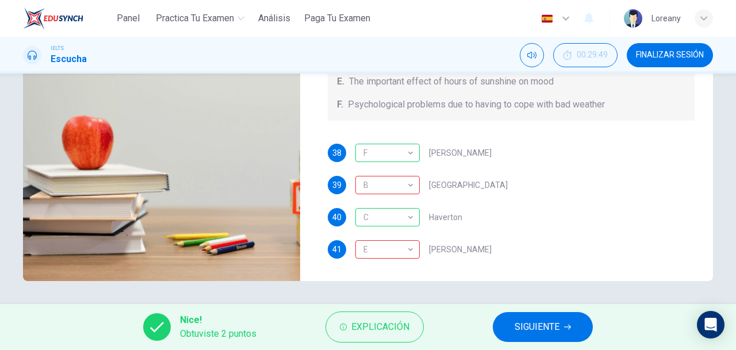
click at [662, 56] on span "FINALIZAR SESIÓN" at bounding box center [670, 55] width 68 height 9
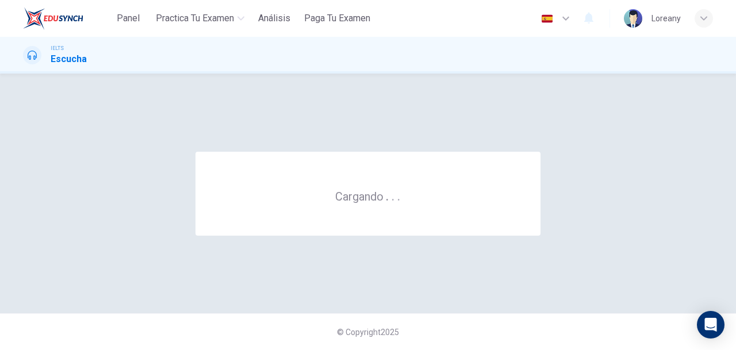
scroll to position [0, 0]
